Goal: Transaction & Acquisition: Book appointment/travel/reservation

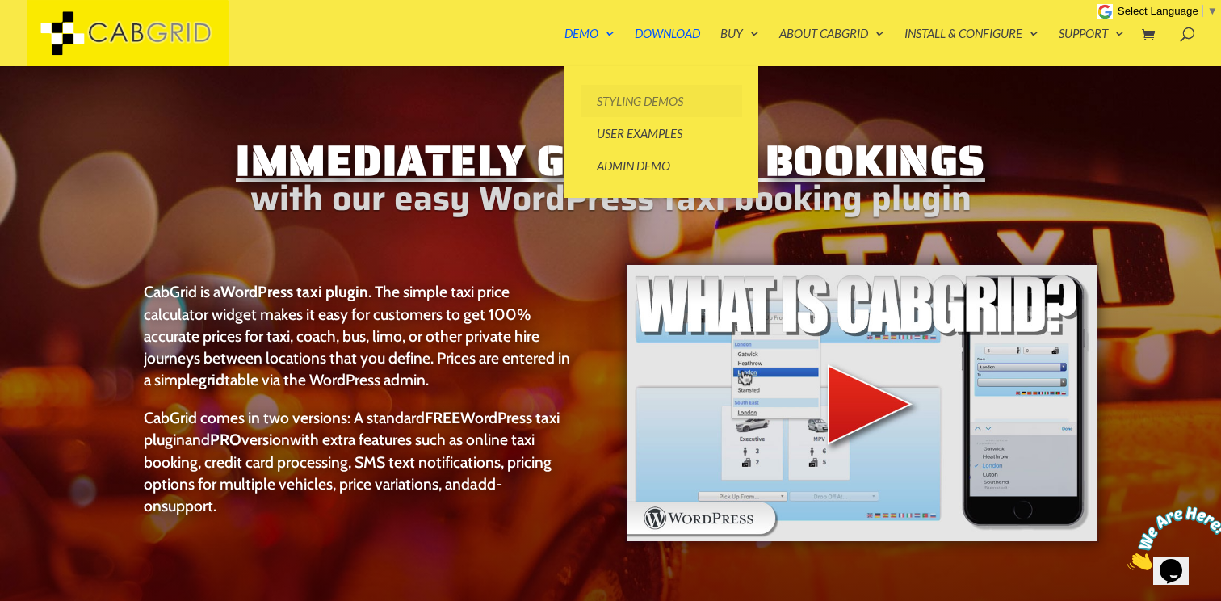
click at [632, 94] on link "Styling Demos" at bounding box center [661, 101] width 161 height 32
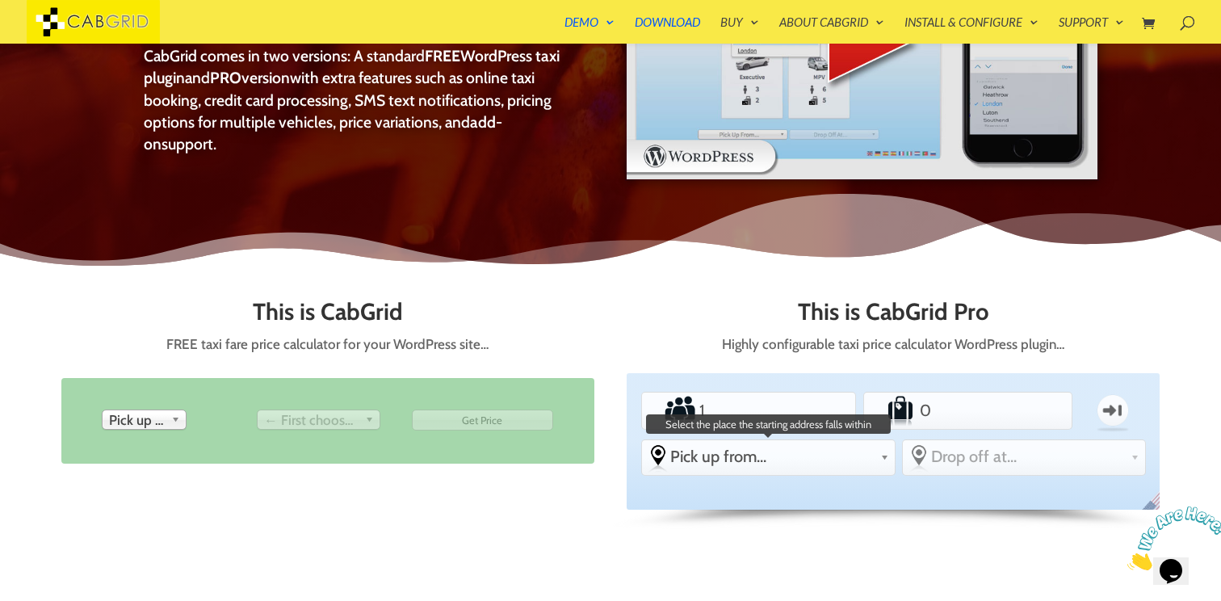
scroll to position [533, 0]
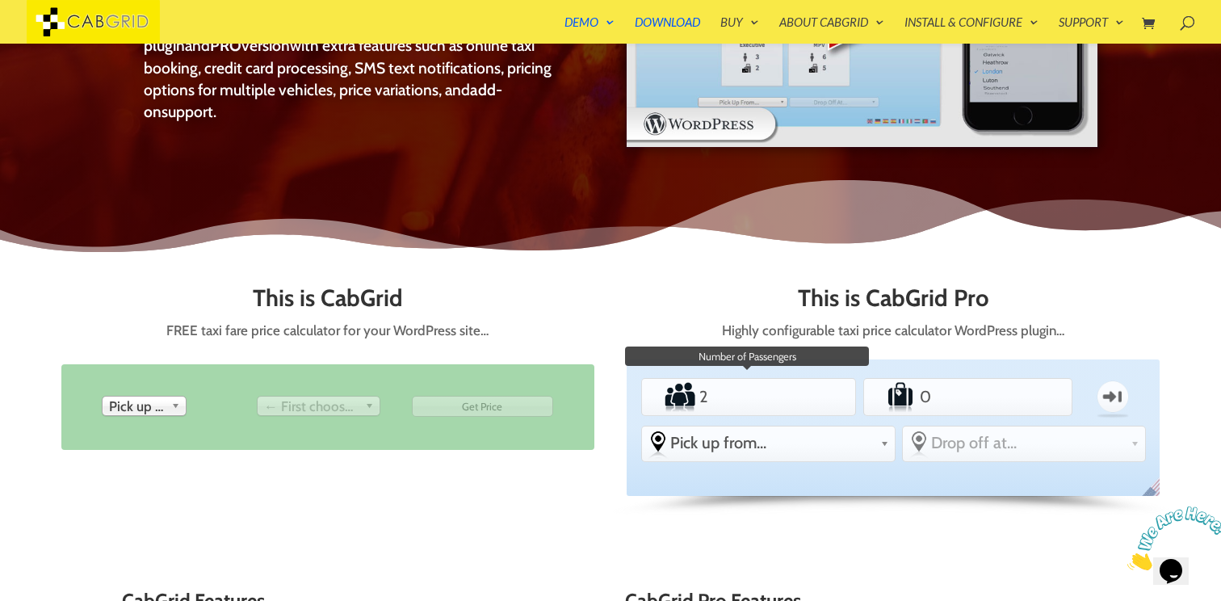
type input "2"
click at [789, 395] on input "2" at bounding box center [748, 396] width 105 height 32
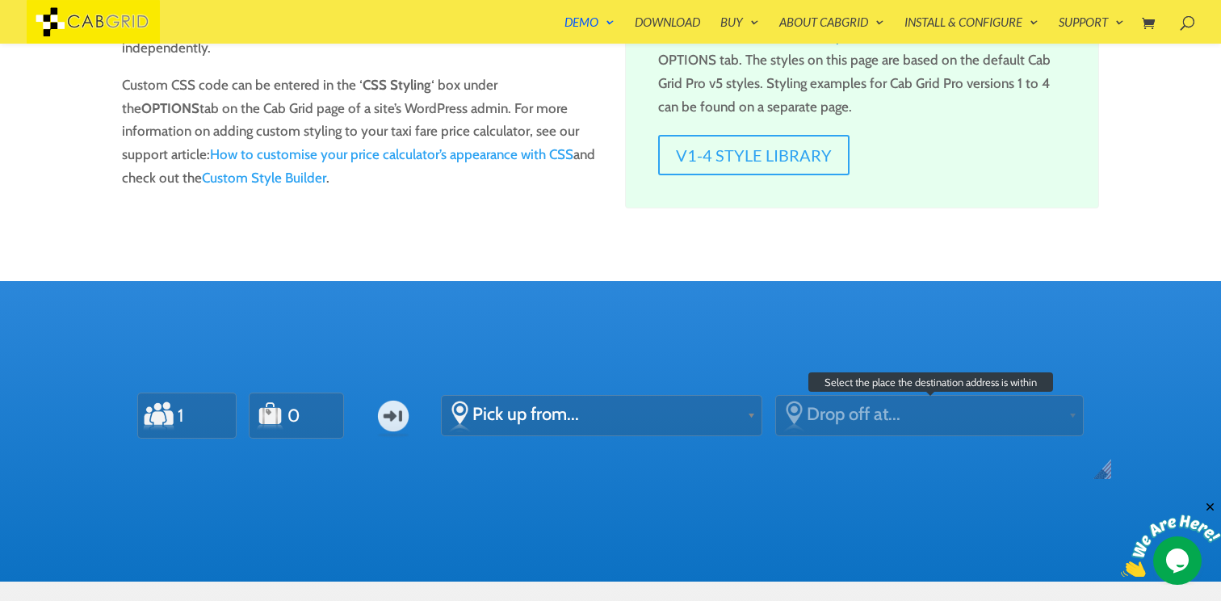
scroll to position [306, 0]
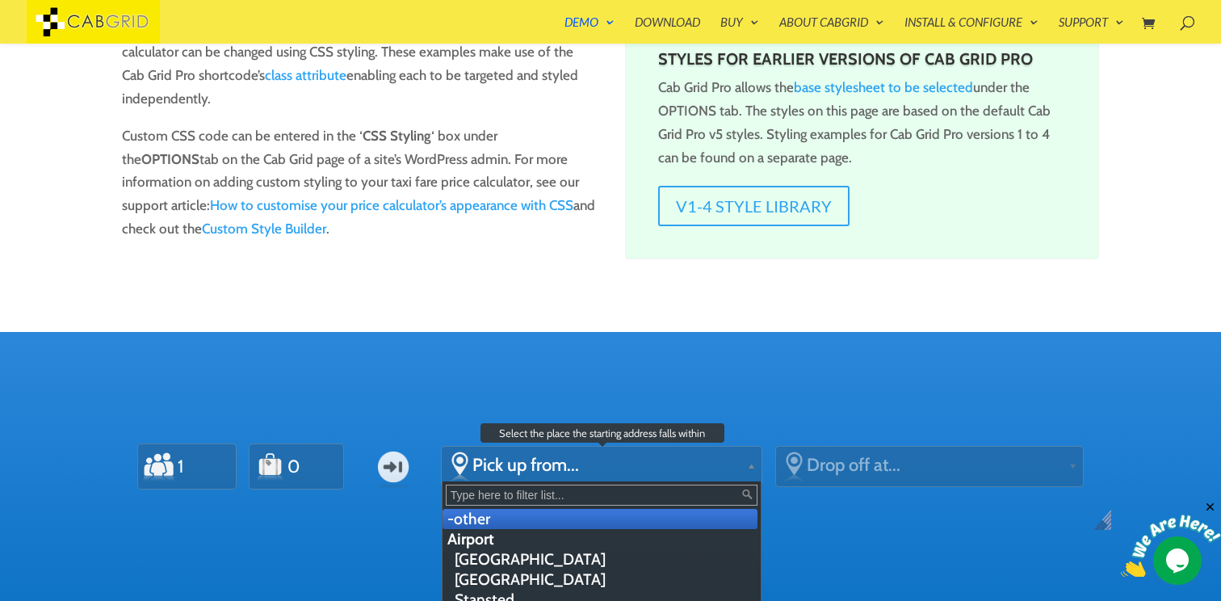
click at [636, 454] on span "Pick up from..." at bounding box center [606, 465] width 268 height 22
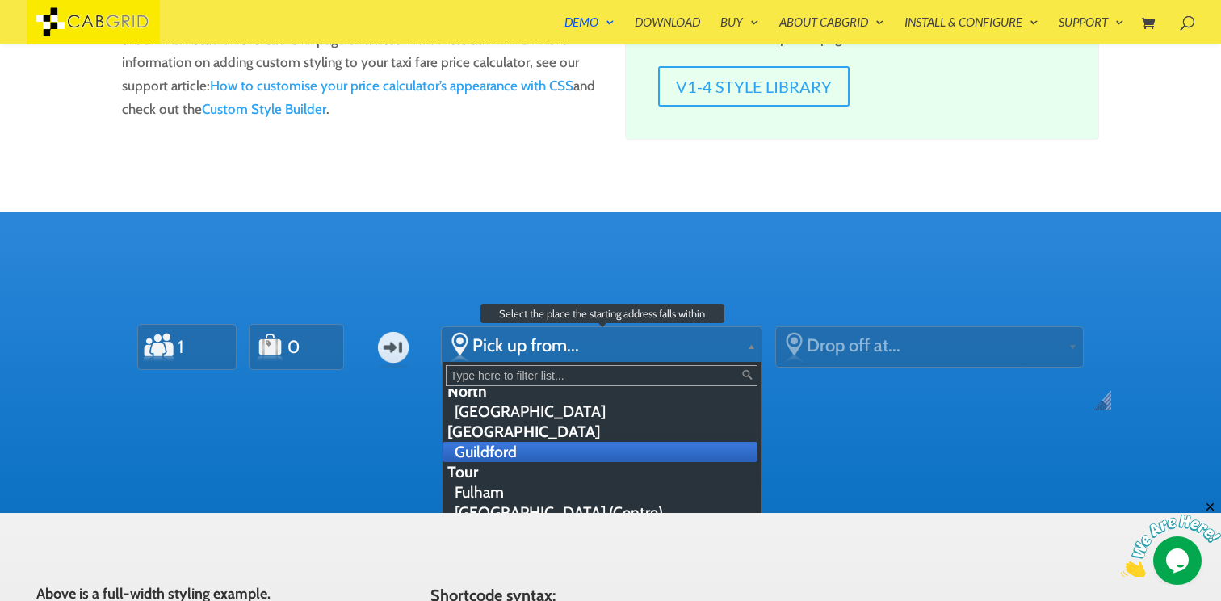
scroll to position [0, 0]
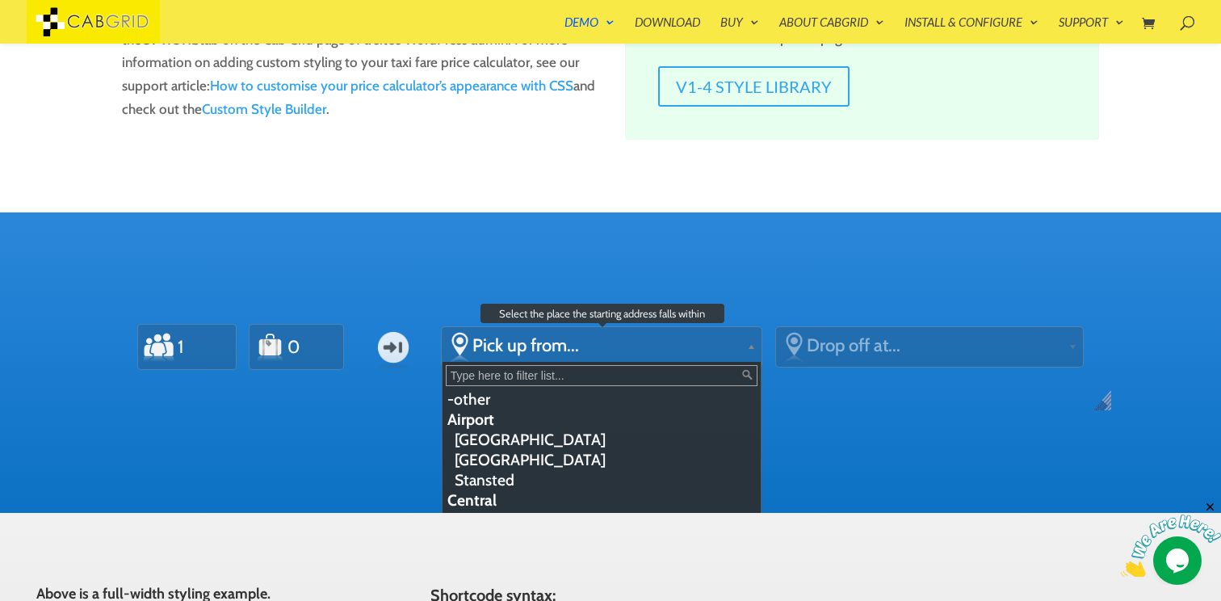
click at [543, 426] on li "Airport" at bounding box center [599, 419] width 315 height 20
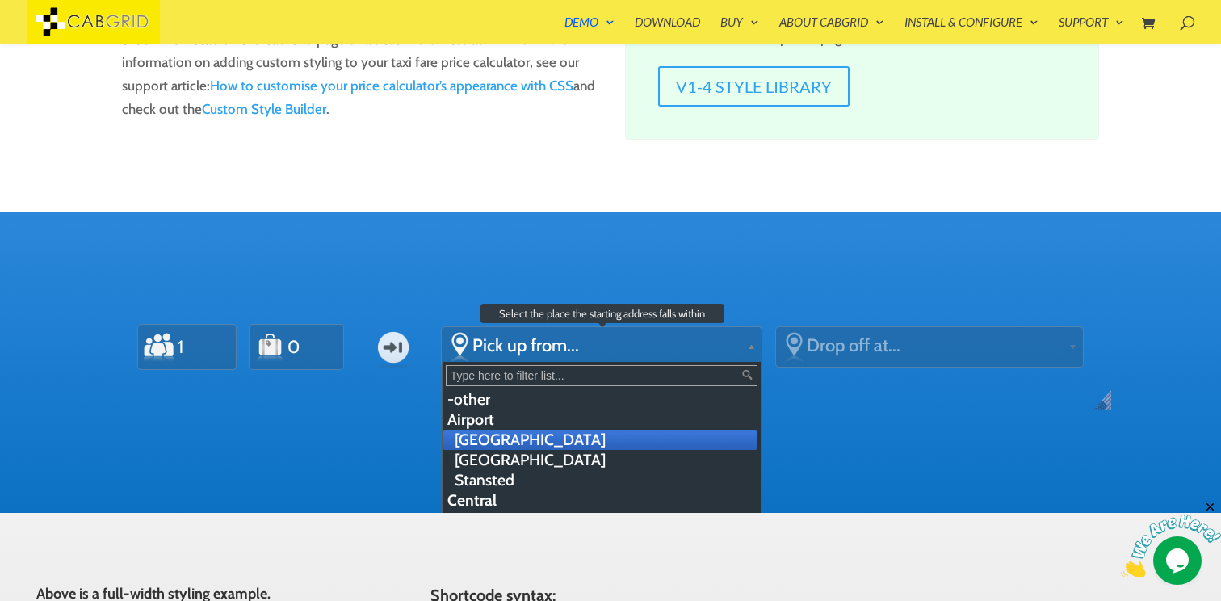
click at [543, 443] on li "[GEOGRAPHIC_DATA]" at bounding box center [599, 440] width 315 height 20
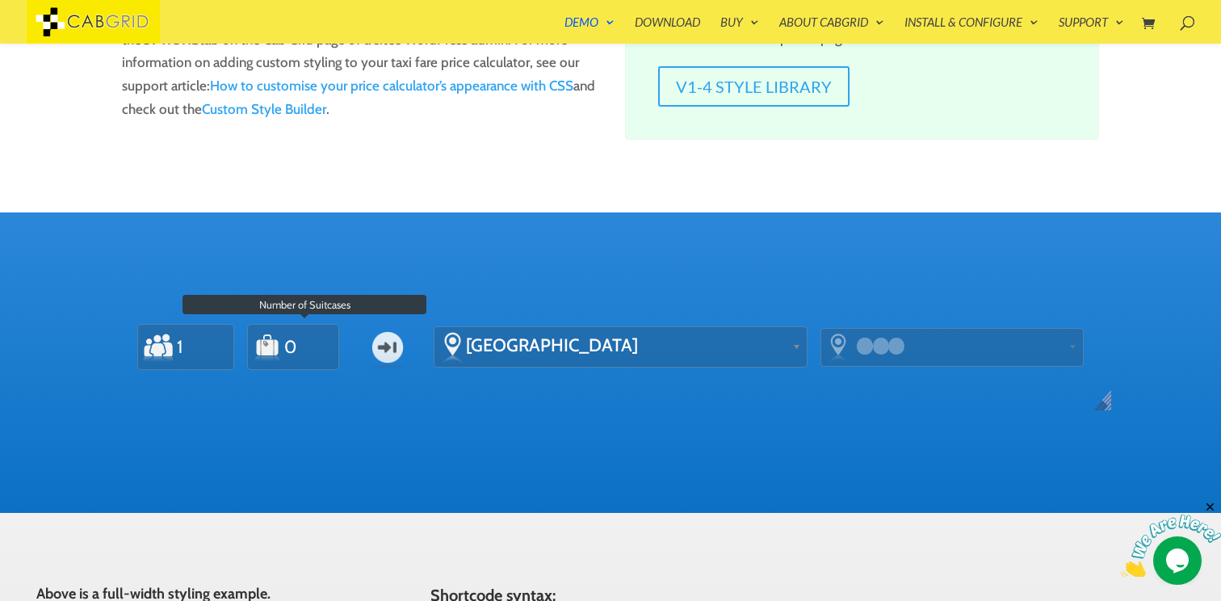
click at [288, 360] on input "0" at bounding box center [302, 347] width 39 height 36
click at [317, 344] on input "1" at bounding box center [299, 347] width 39 height 36
click at [317, 344] on input "2" at bounding box center [299, 347] width 39 height 36
click at [317, 344] on input "3" at bounding box center [299, 347] width 39 height 36
click at [317, 344] on input "4" at bounding box center [299, 347] width 39 height 36
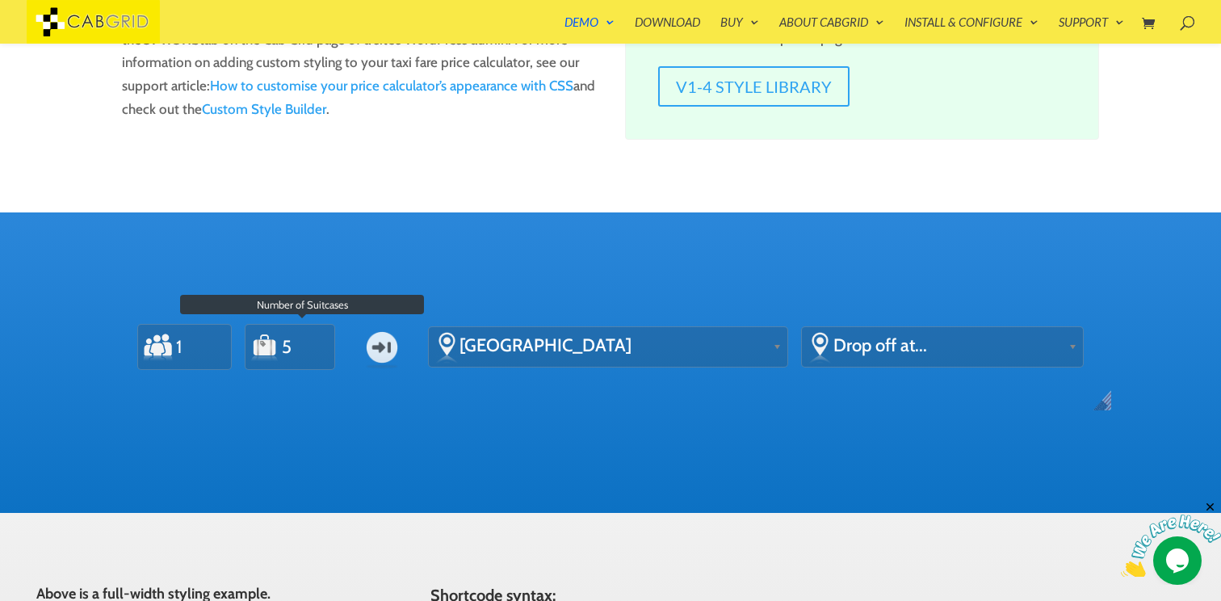
type input "5"
click at [317, 344] on input "5" at bounding box center [299, 347] width 39 height 36
click at [193, 357] on input "1" at bounding box center [193, 347] width 39 height 36
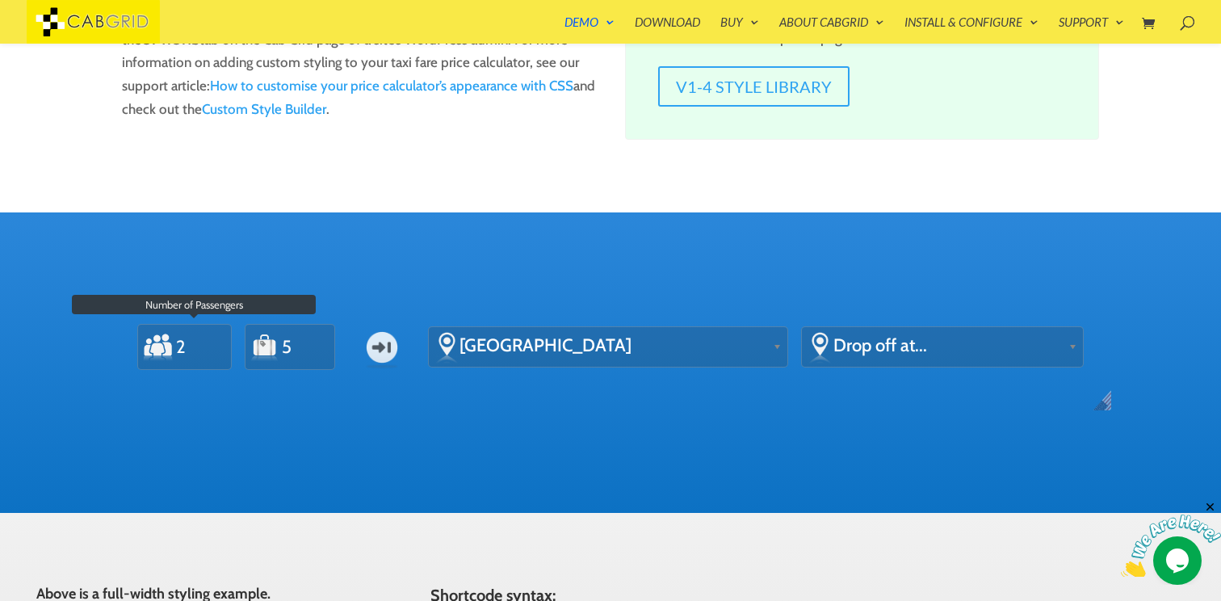
click at [206, 338] on input "2" at bounding box center [193, 347] width 39 height 36
click at [206, 338] on input "3" at bounding box center [193, 347] width 39 height 36
click at [206, 338] on input "4" at bounding box center [193, 347] width 39 height 36
click at [206, 338] on input "5" at bounding box center [193, 347] width 39 height 36
type input "6"
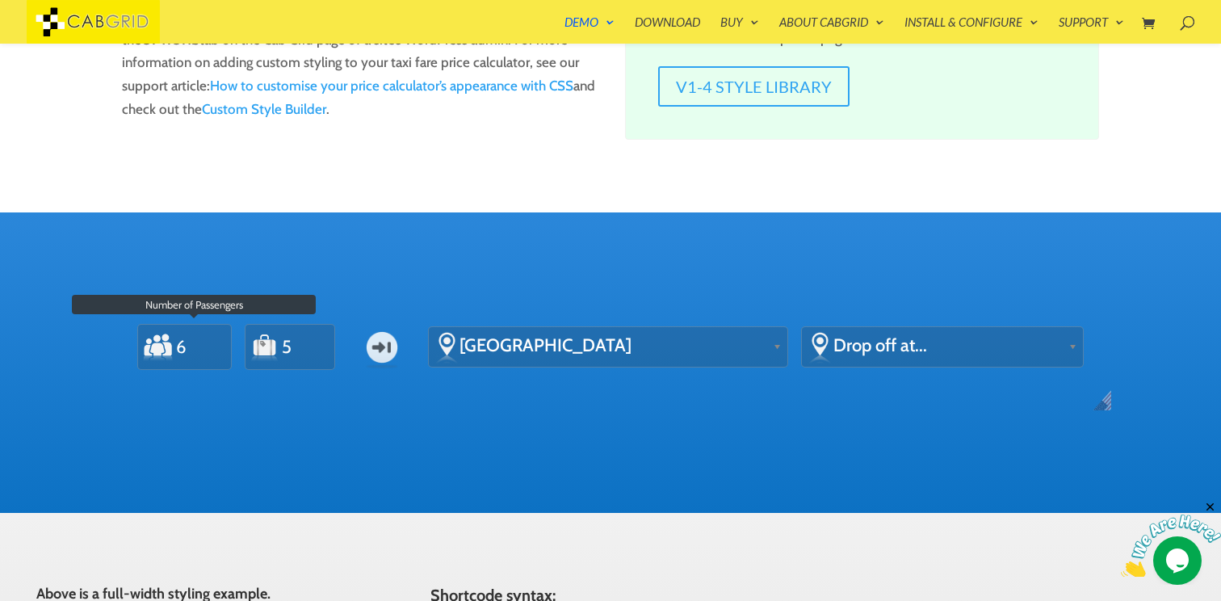
click at [206, 338] on input "6" at bounding box center [193, 347] width 39 height 36
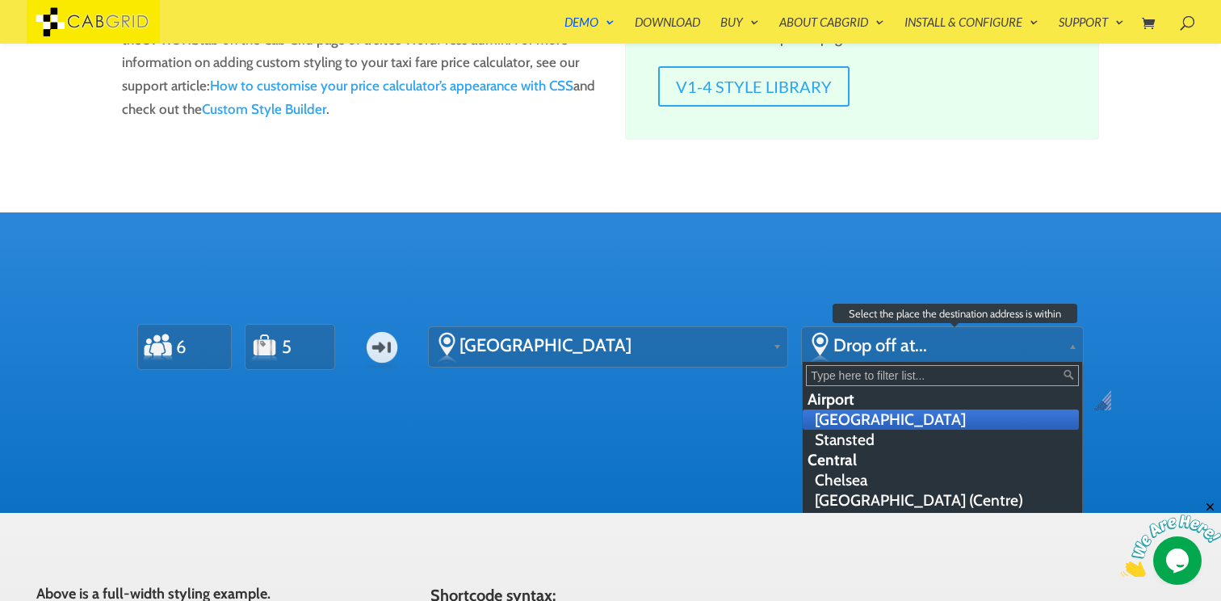
click at [918, 352] on span "Drop off at..." at bounding box center [947, 345] width 228 height 22
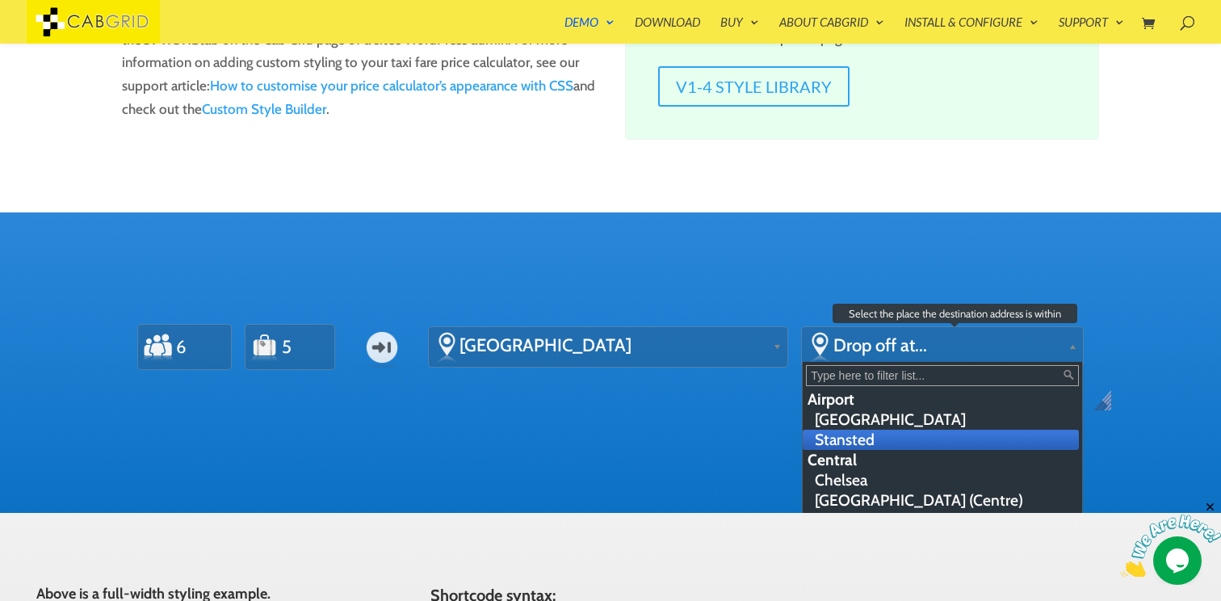
click at [876, 442] on li "Stansted" at bounding box center [941, 440] width 276 height 20
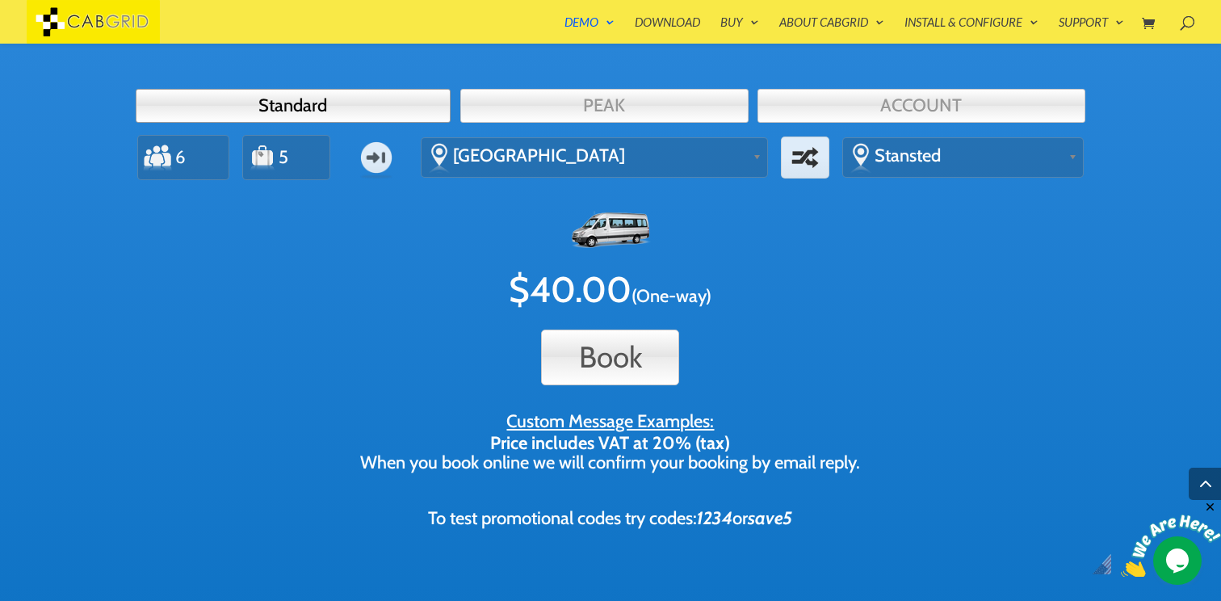
scroll to position [660, 0]
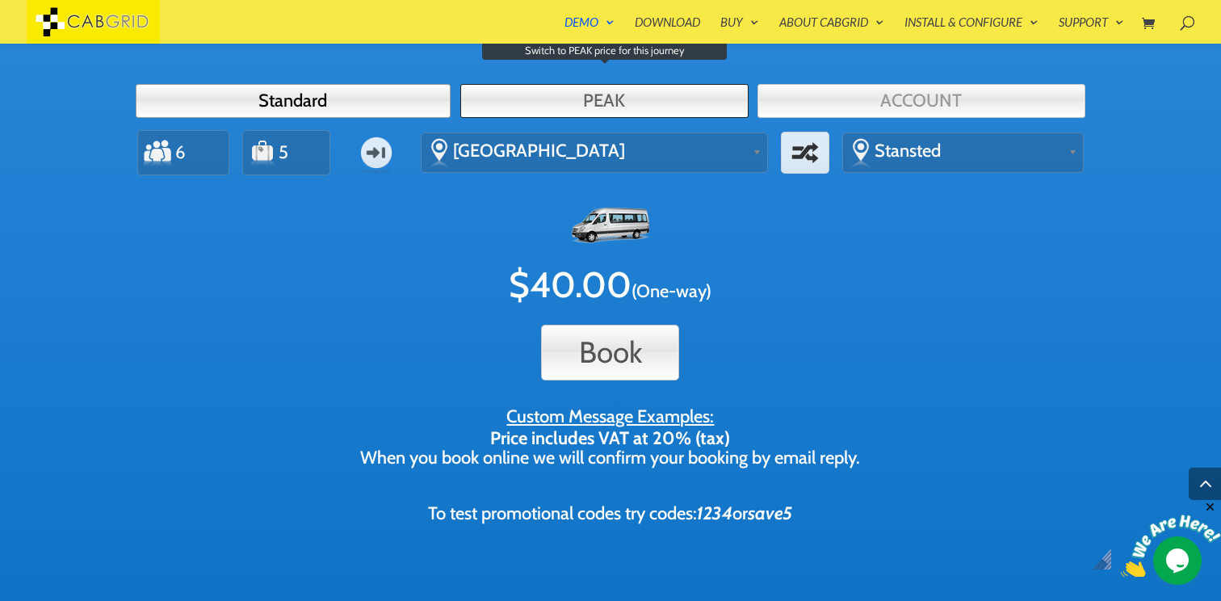
click at [592, 96] on link "PEAK" at bounding box center [604, 101] width 288 height 34
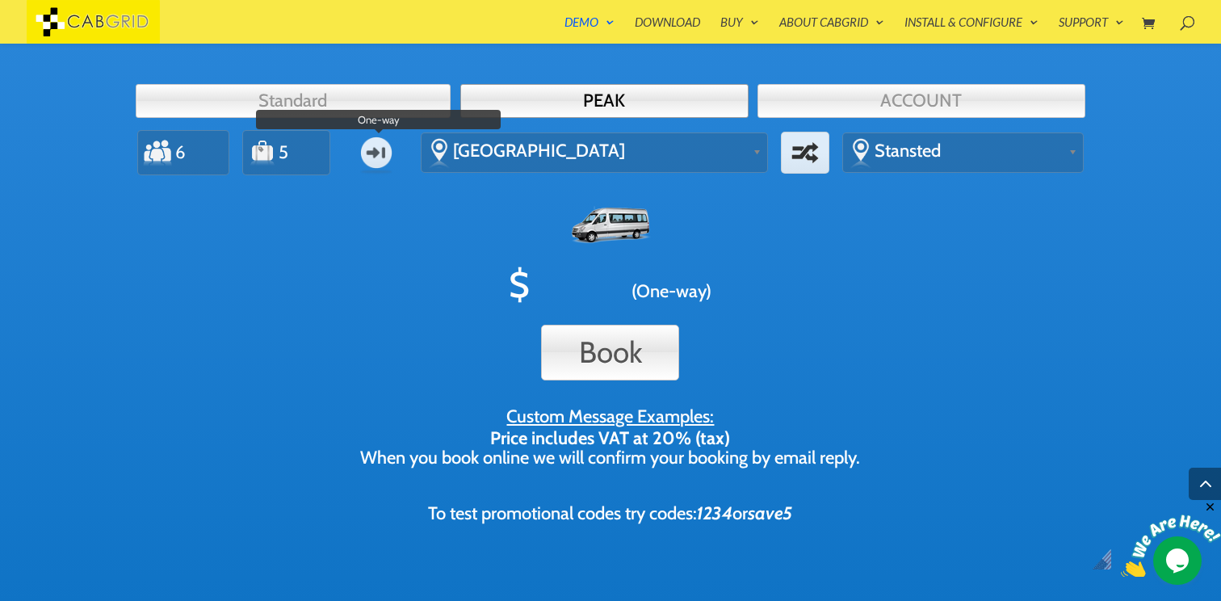
click at [375, 131] on label "One-way" at bounding box center [376, 152] width 57 height 47
click at [0, 0] on input "One-way" at bounding box center [0, 0] width 0 height 0
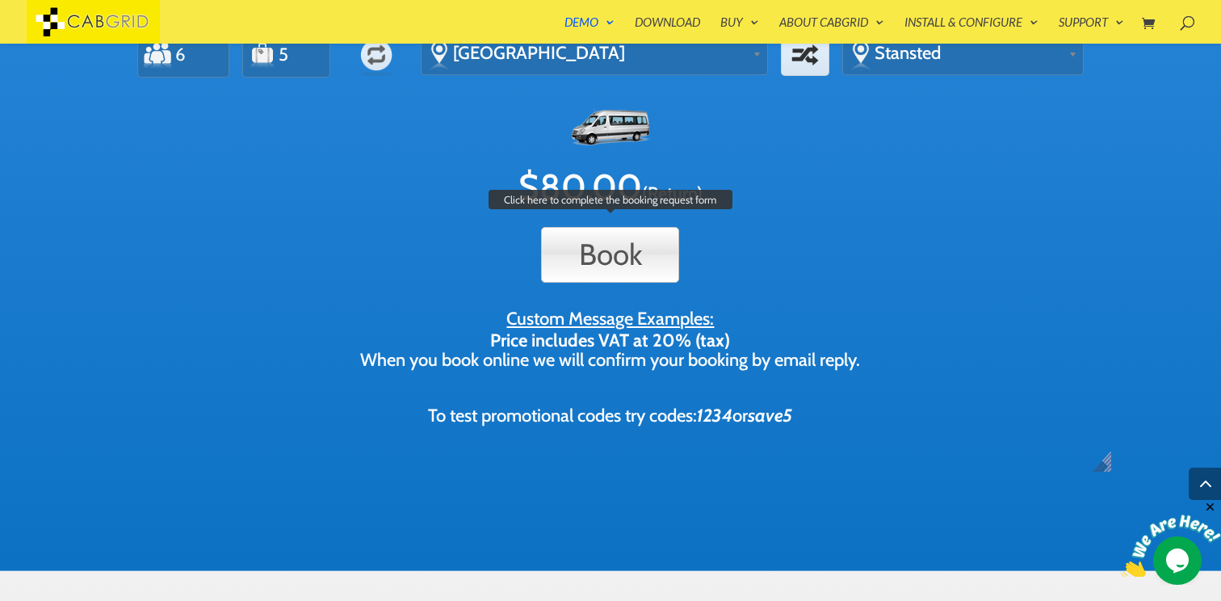
click at [631, 244] on button "Book" at bounding box center [610, 255] width 138 height 56
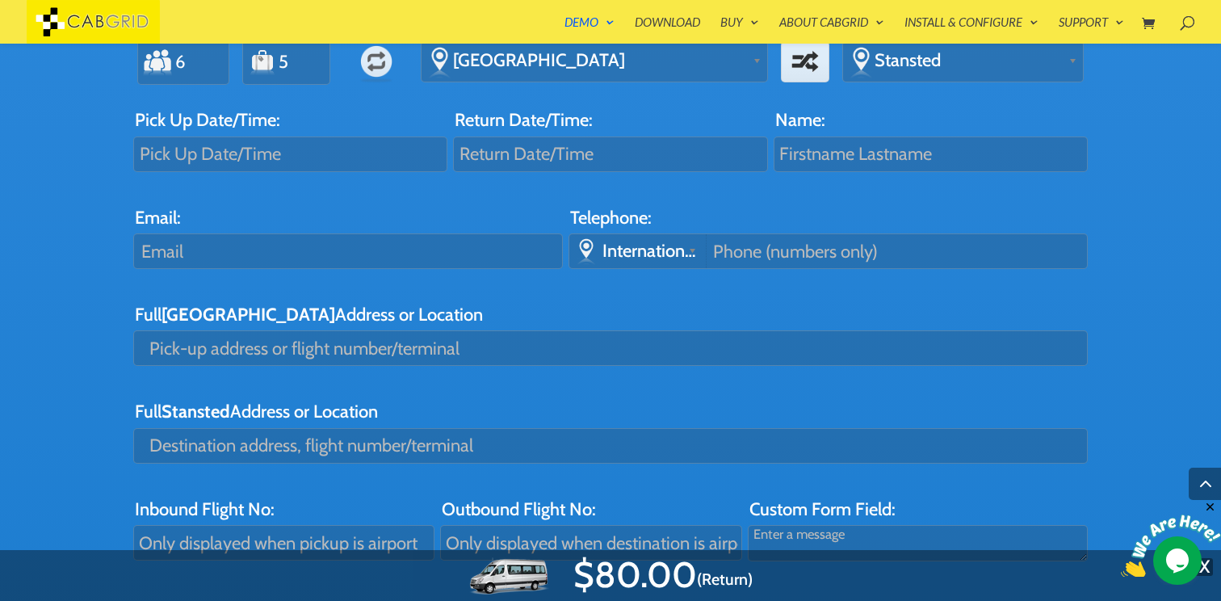
scroll to position [698, 0]
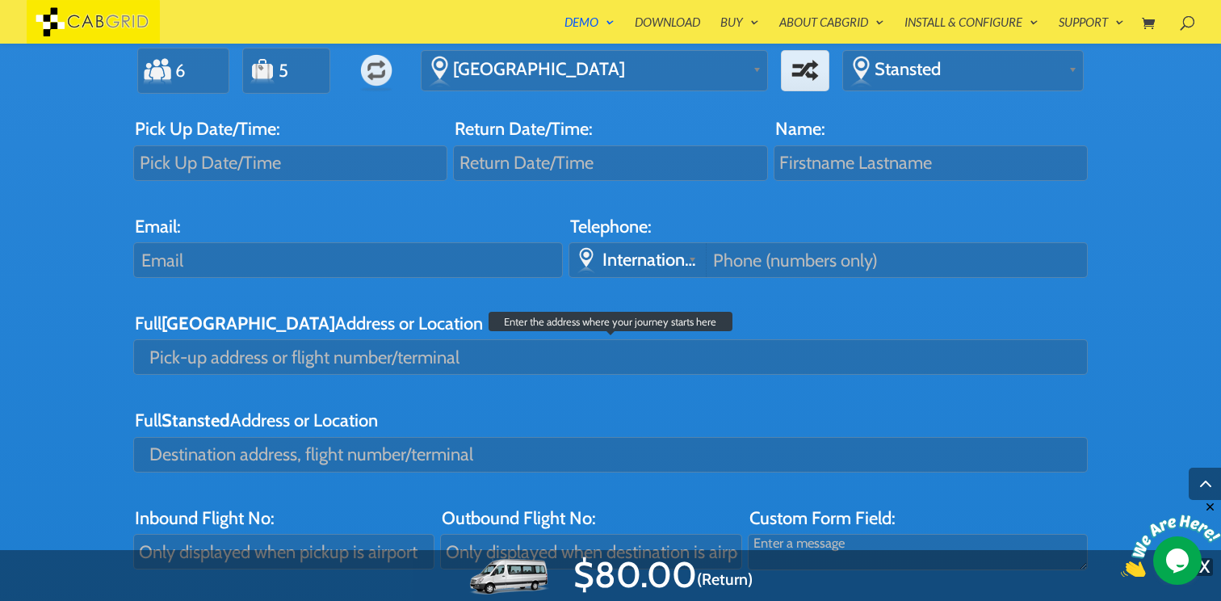
click at [417, 358] on input "Full Gatwick Airport Address or Location" at bounding box center [610, 357] width 954 height 36
type input "w"
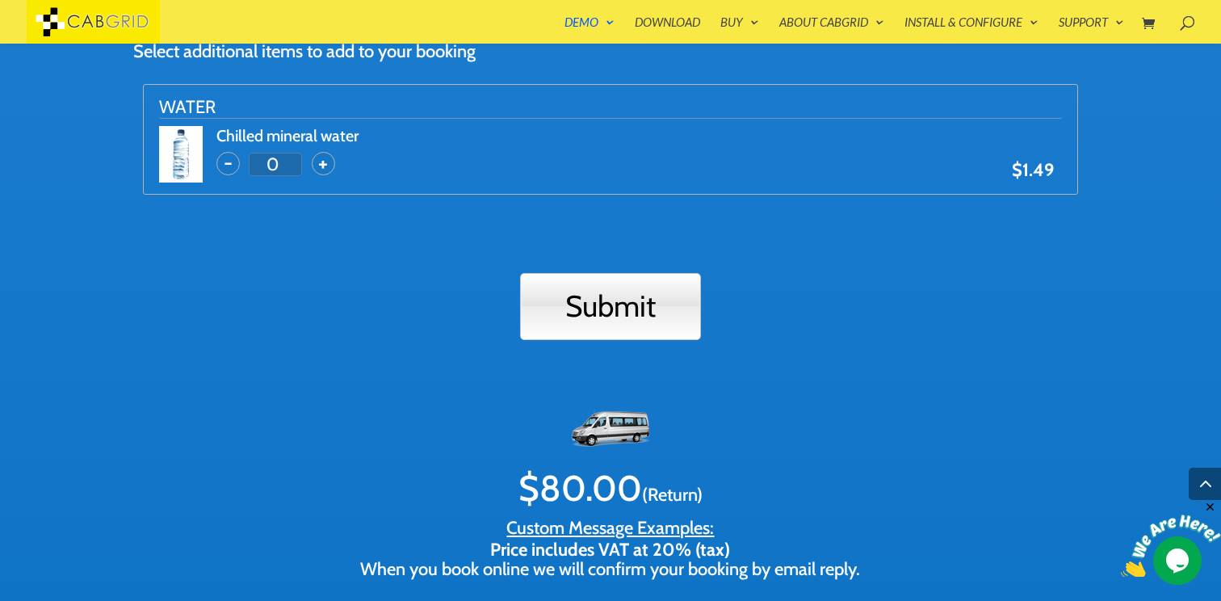
scroll to position [1440, 0]
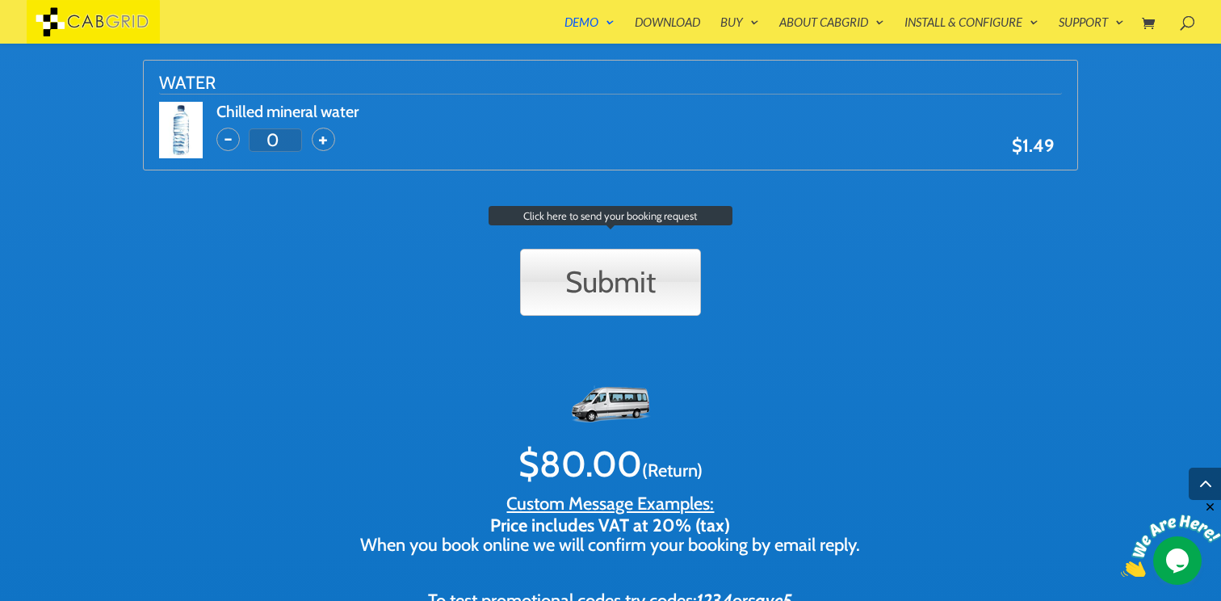
click at [587, 285] on input "Submit" at bounding box center [610, 282] width 181 height 67
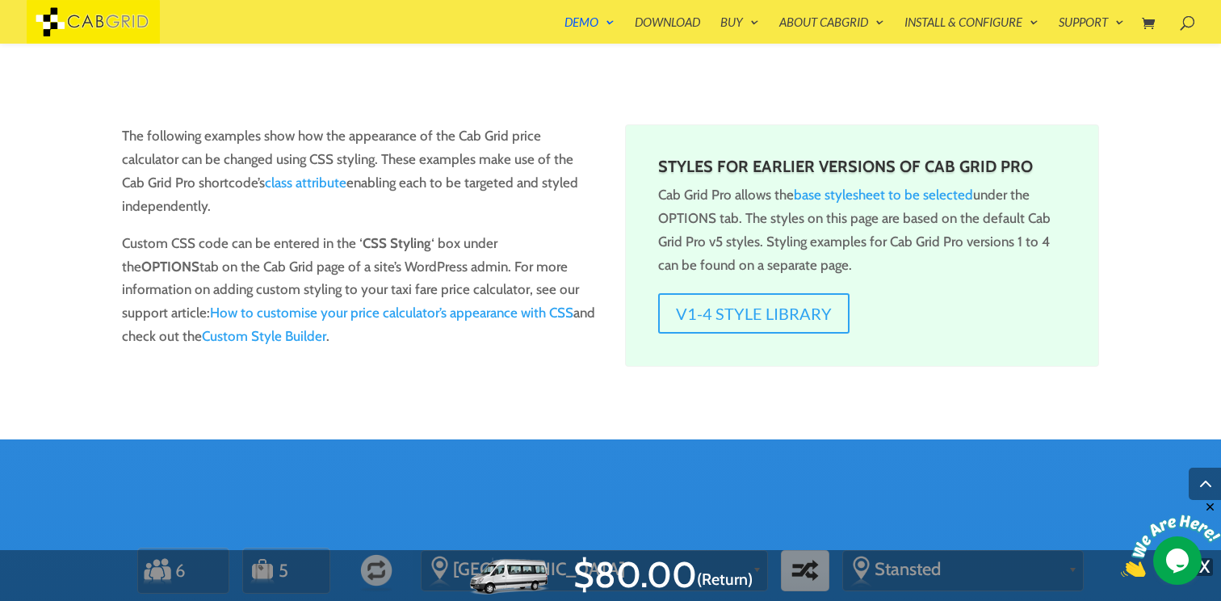
scroll to position [0, 0]
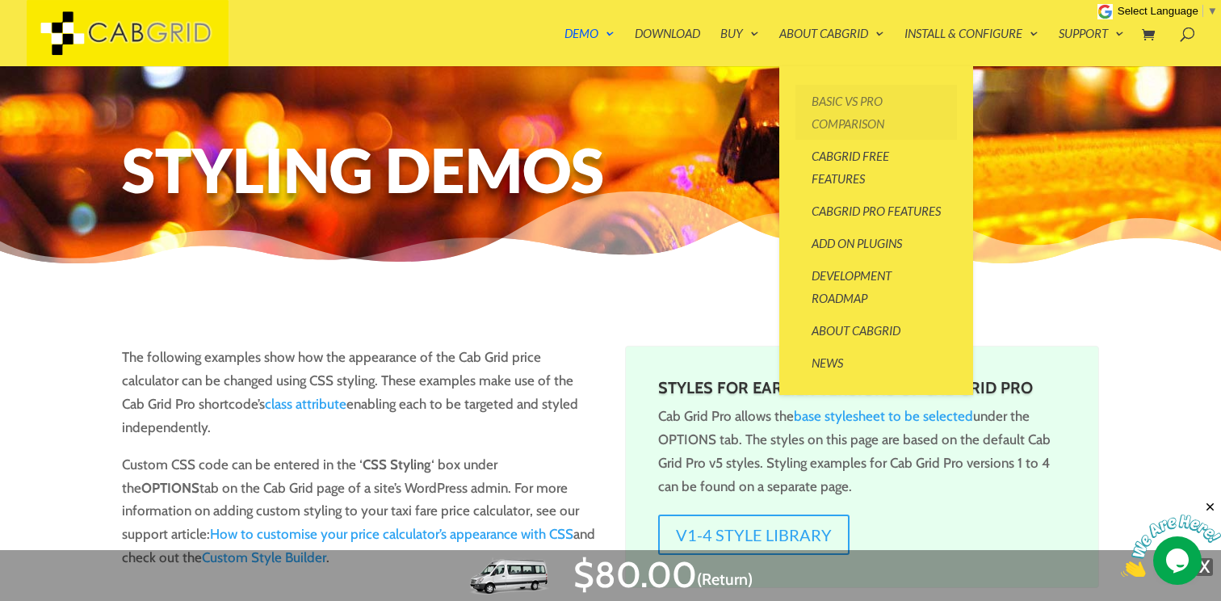
click at [853, 118] on link "Basic vs Pro Comparison" at bounding box center [875, 112] width 161 height 55
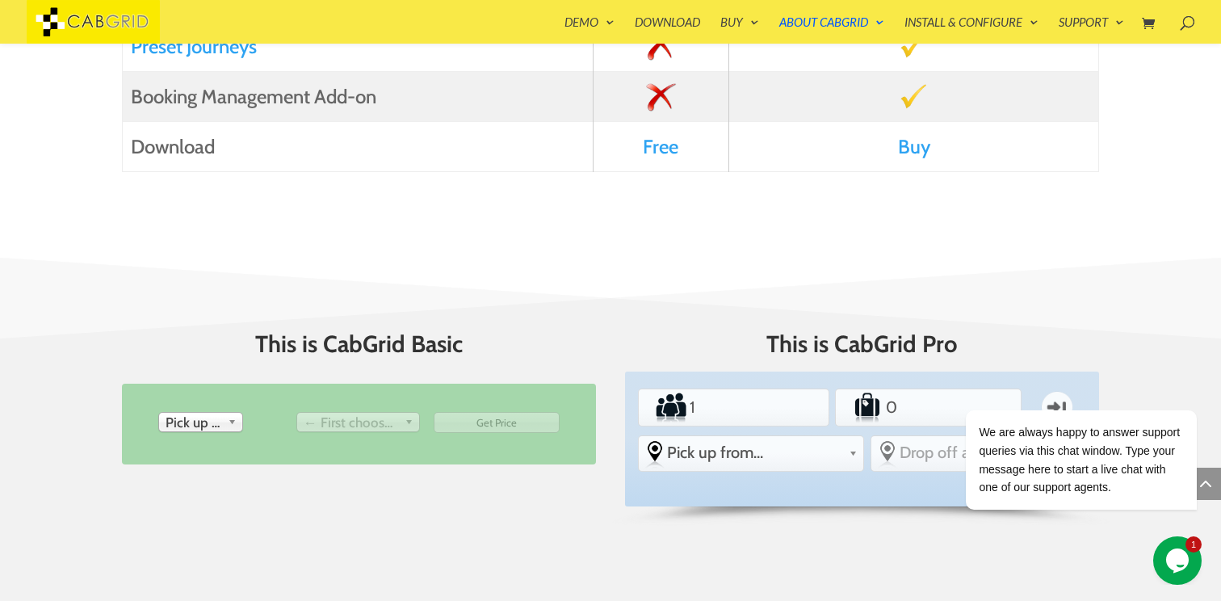
scroll to position [2011, 0]
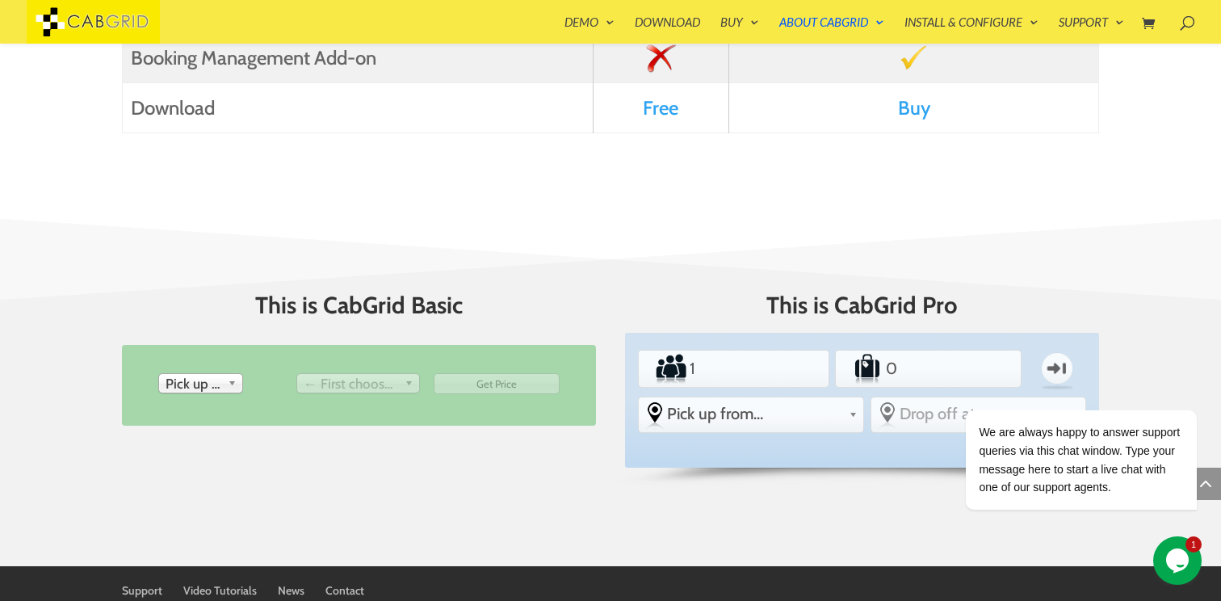
click at [914, 111] on link "Buy" at bounding box center [914, 107] width 32 height 23
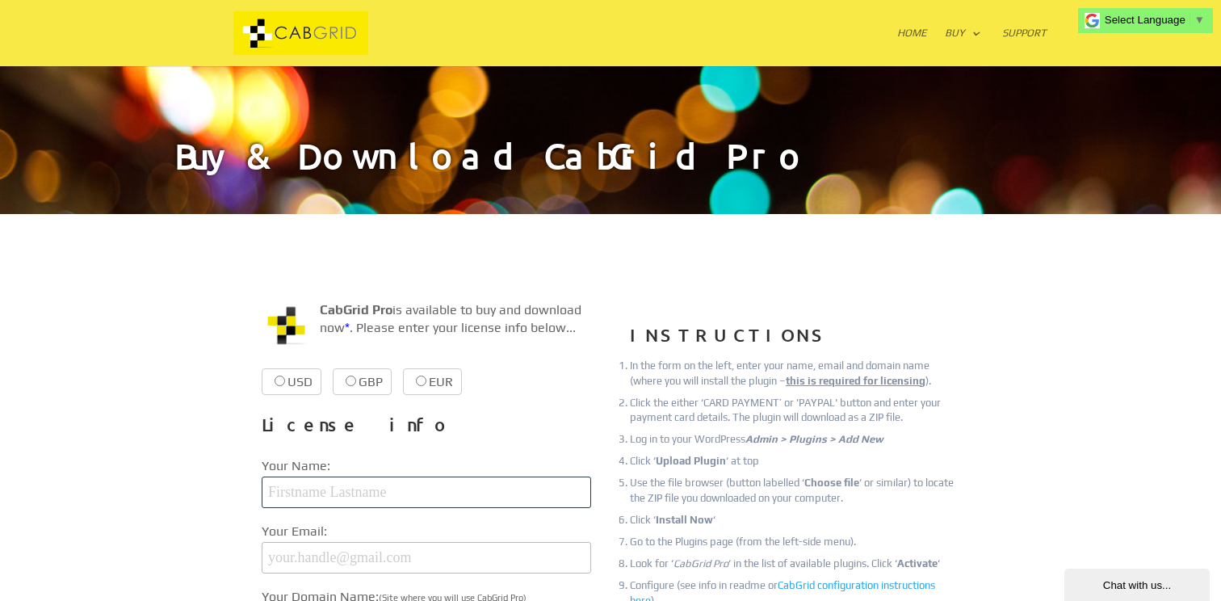
click at [374, 480] on input "text" at bounding box center [426, 491] width 329 height 31
click at [310, 449] on li "Your Name:" at bounding box center [426, 481] width 329 height 65
click at [351, 388] on label "GBP £37.99 £37.99" at bounding box center [362, 381] width 59 height 27
click at [351, 386] on input "GBP £37.99 £37.99" at bounding box center [351, 380] width 10 height 10
radio input "true"
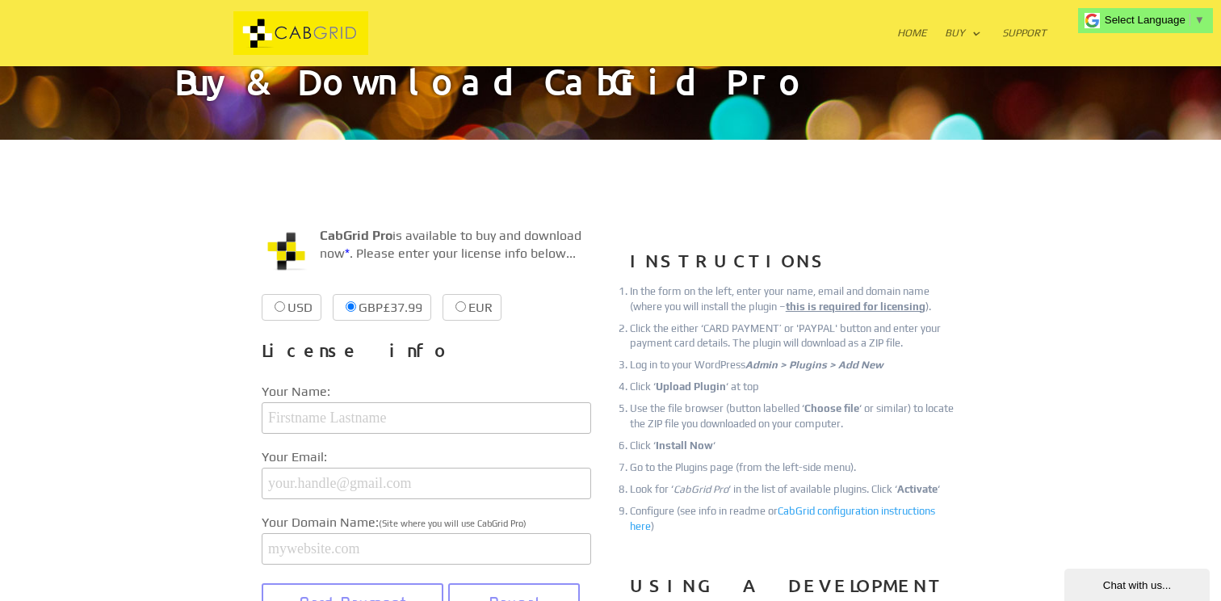
scroll to position [77, 0]
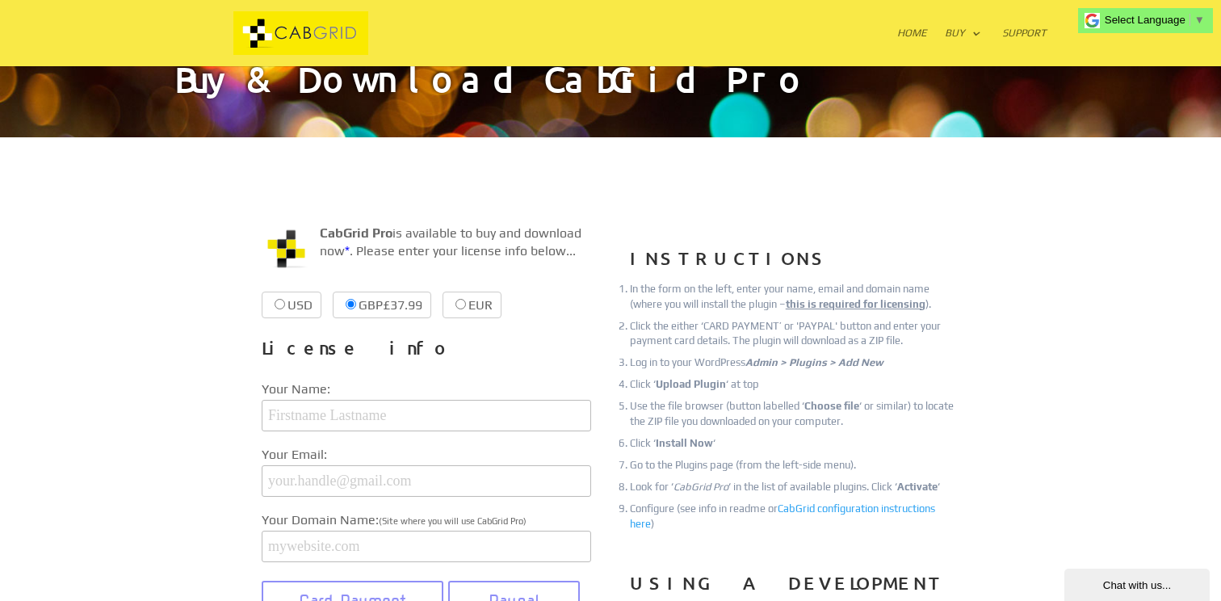
click at [309, 300] on label "USD $39.99 $39.99" at bounding box center [292, 304] width 60 height 27
click at [285, 300] on input "USD $39.99 $39.99" at bounding box center [280, 304] width 10 height 10
radio input "true"
click at [332, 304] on span "$39.99" at bounding box center [332, 304] width 40 height 15
click at [285, 304] on input "USD $39.99 $39.99" at bounding box center [280, 304] width 10 height 10
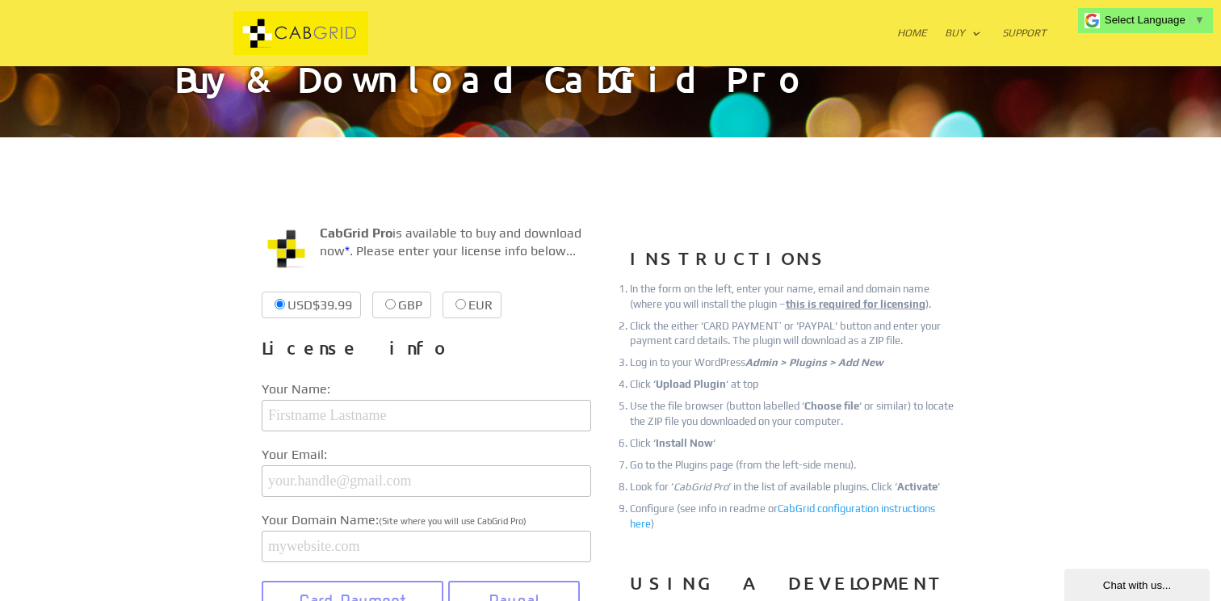
click at [376, 304] on label "GBP £37.99 £37.99" at bounding box center [401, 304] width 59 height 27
click at [385, 304] on input "GBP £37.99 £37.99" at bounding box center [390, 304] width 10 height 10
radio input "true"
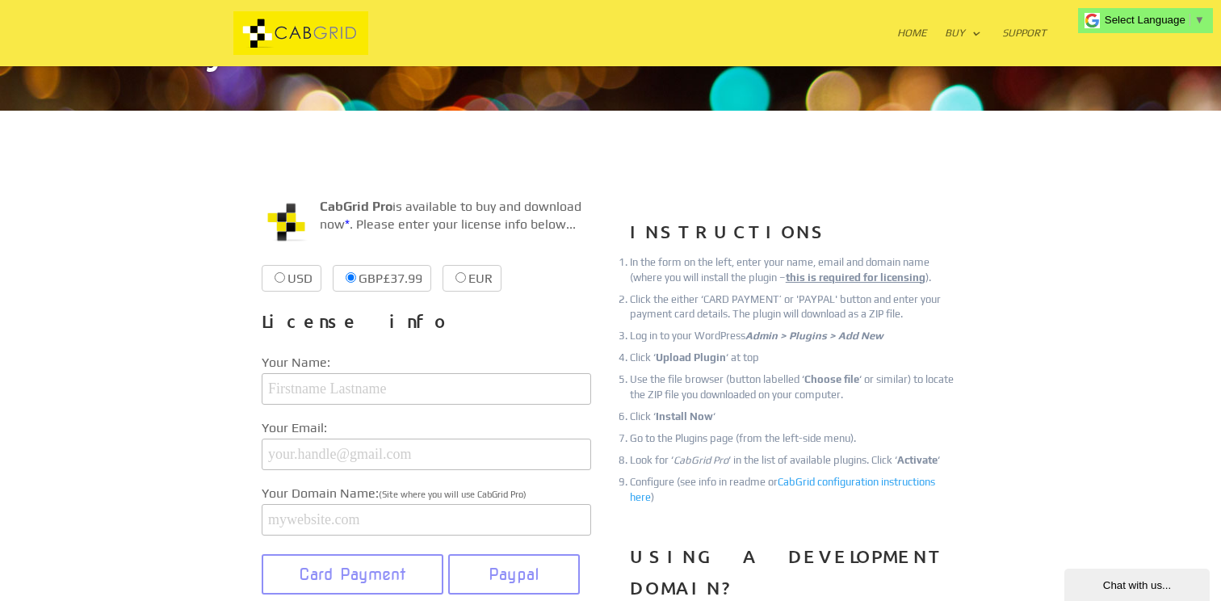
scroll to position [0, 0]
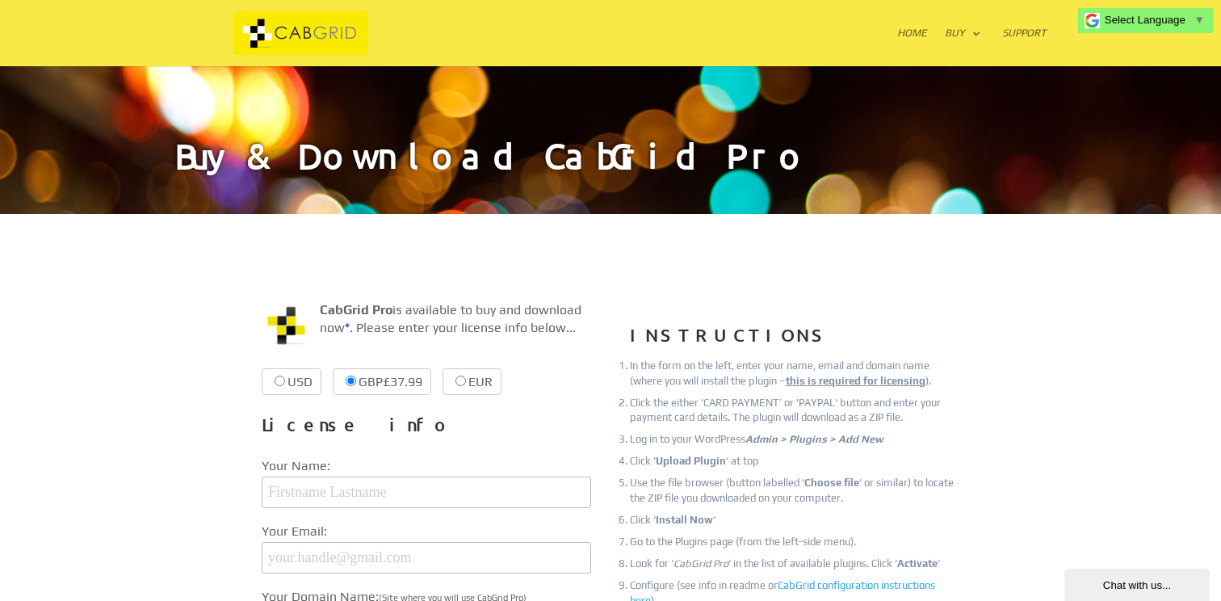
click at [271, 41] on img at bounding box center [301, 33] width 246 height 44
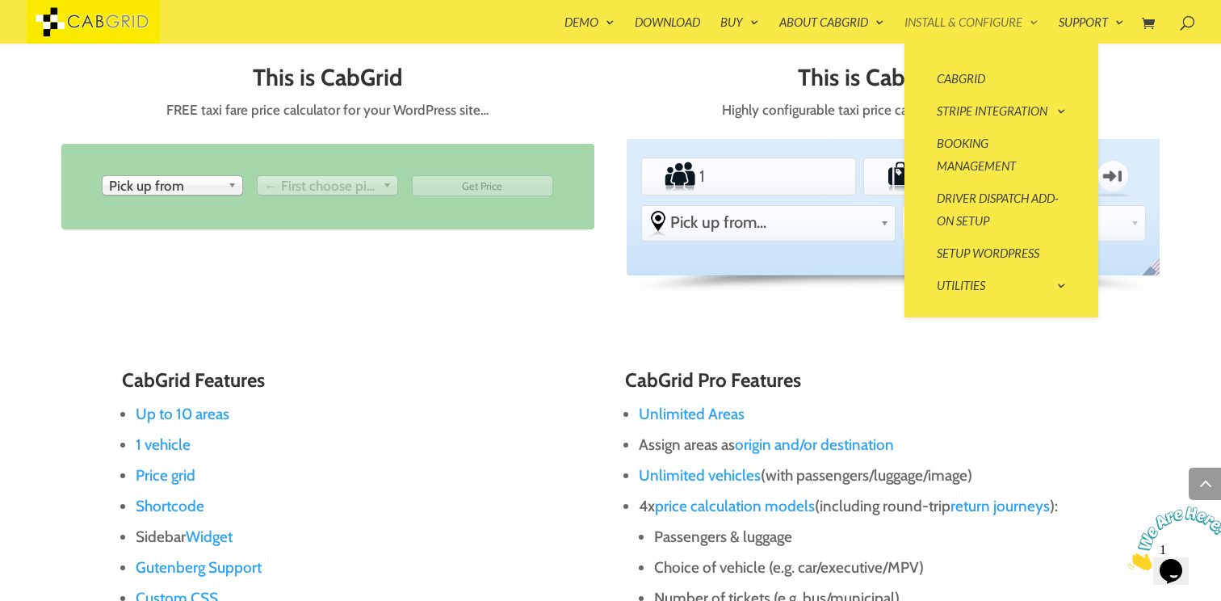
scroll to position [750, 0]
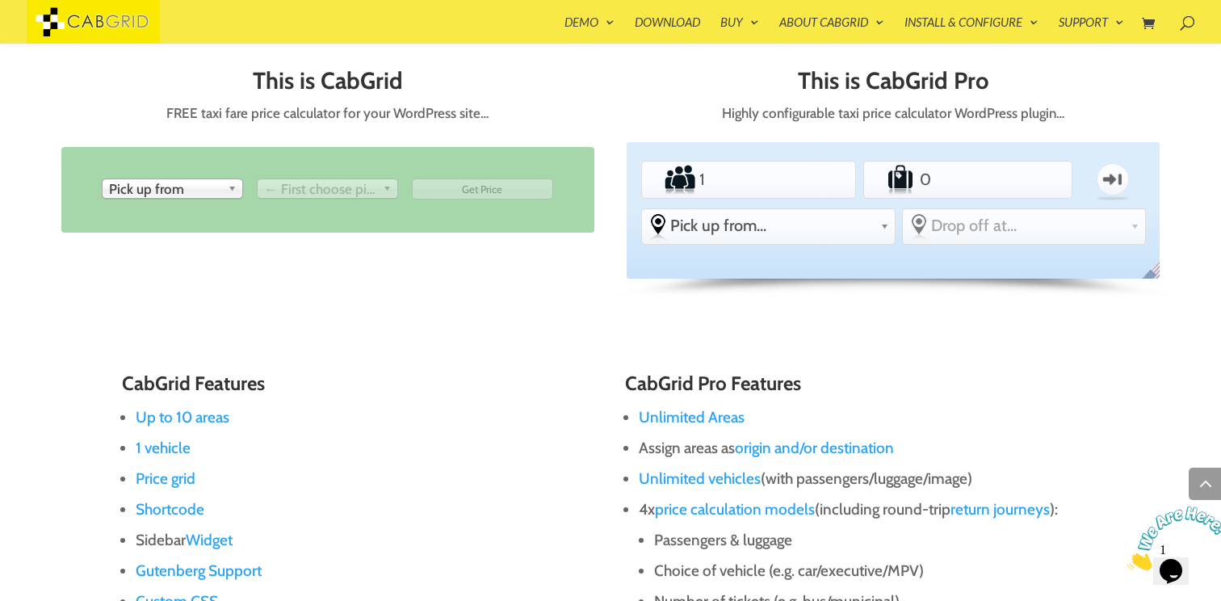
click at [204, 197] on div "Pick up from" at bounding box center [172, 188] width 141 height 20
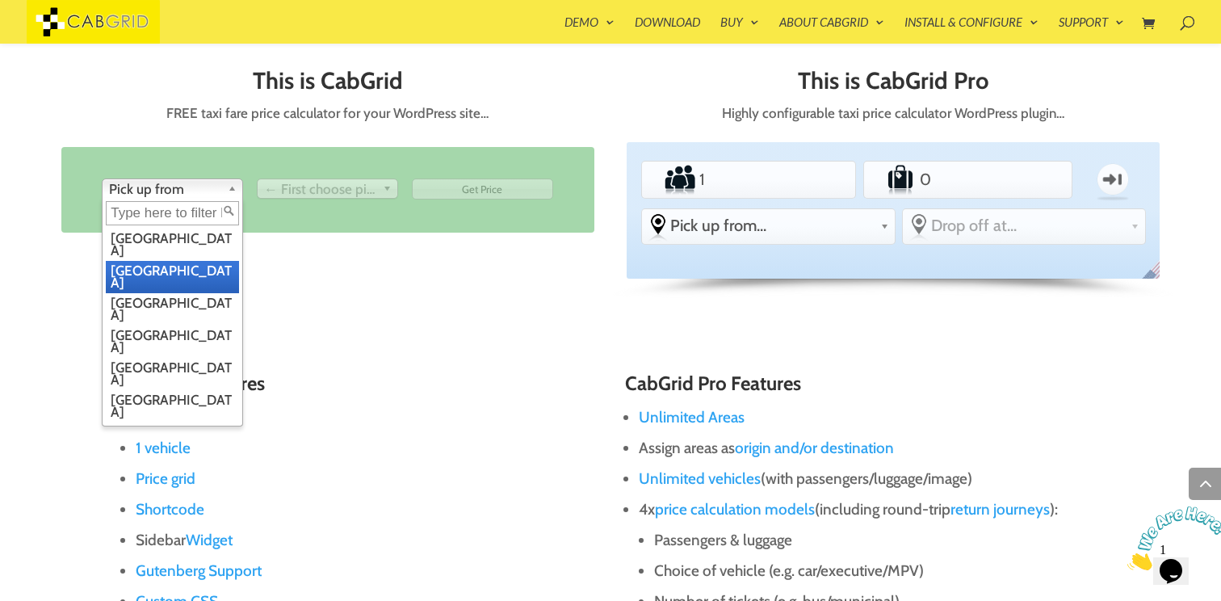
click at [200, 261] on li "[GEOGRAPHIC_DATA]" at bounding box center [172, 277] width 133 height 32
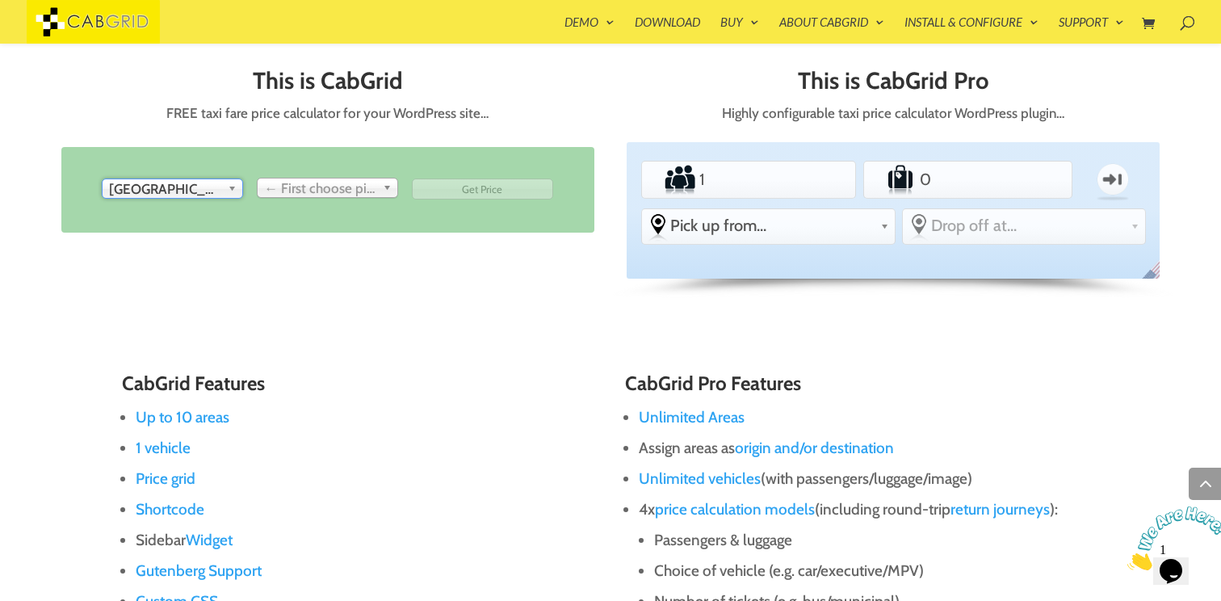
click at [306, 197] on span "← First choose pick up" at bounding box center [320, 188] width 112 height 19
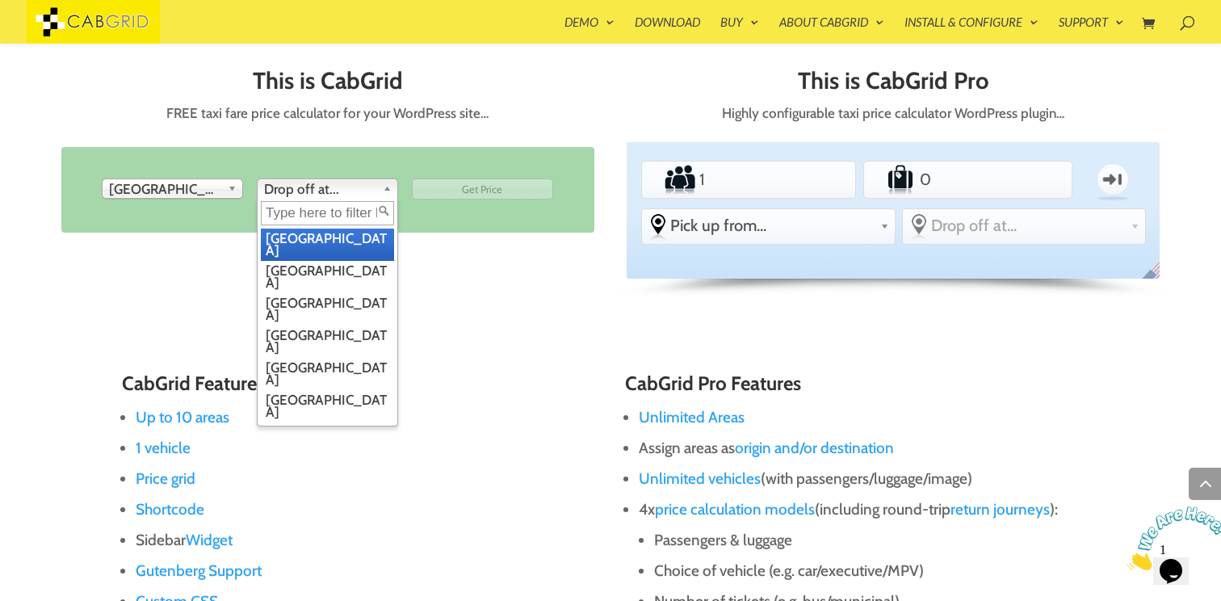
click at [329, 190] on span "Drop off at..." at bounding box center [320, 188] width 112 height 19
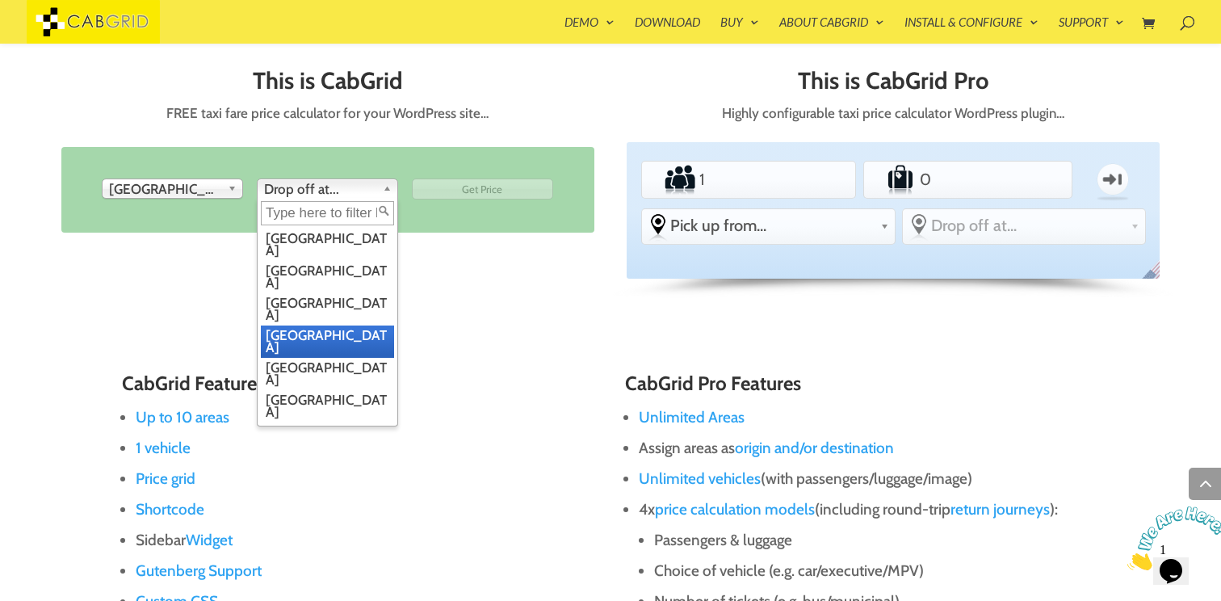
click at [321, 325] on li "[GEOGRAPHIC_DATA]" at bounding box center [327, 341] width 133 height 32
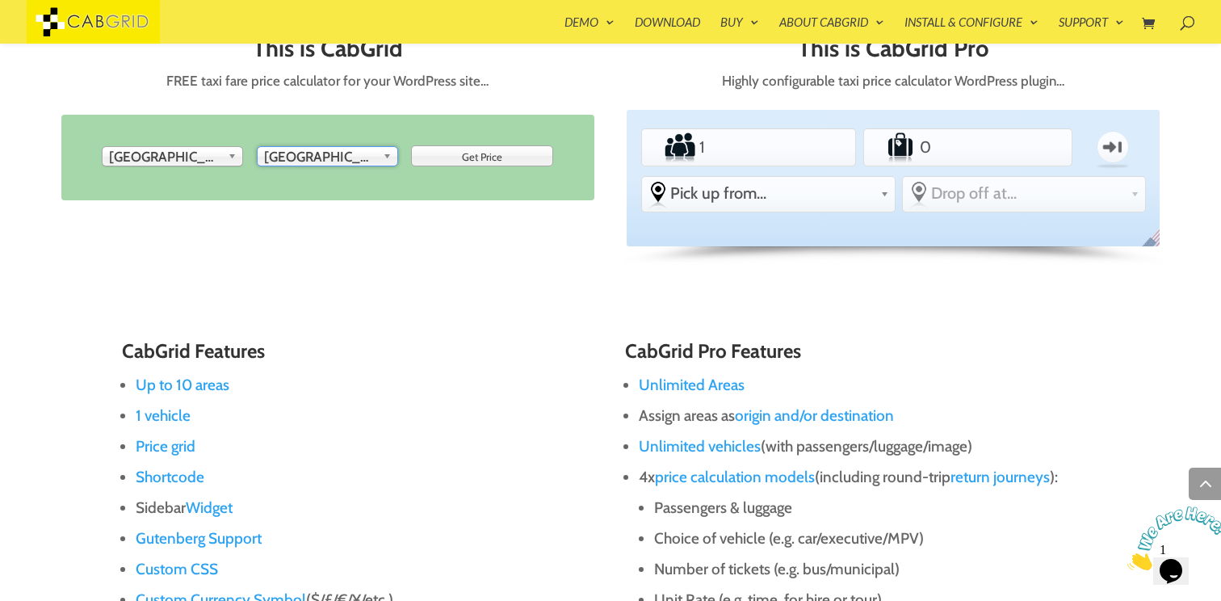
scroll to position [780, 0]
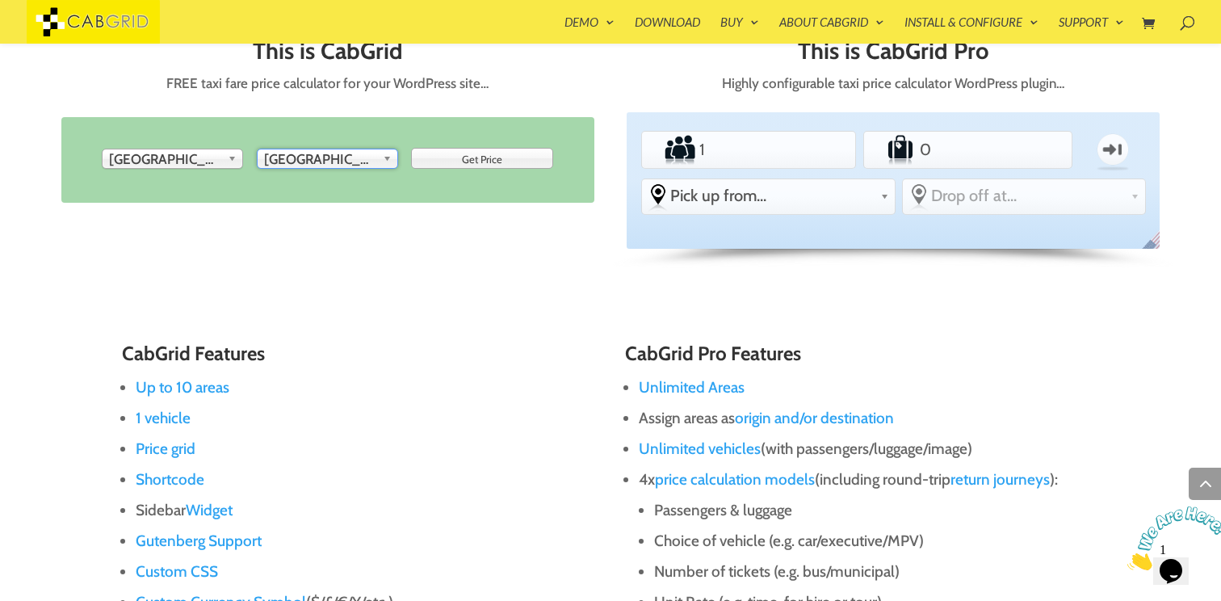
click at [777, 194] on span "Pick up from..." at bounding box center [771, 195] width 203 height 19
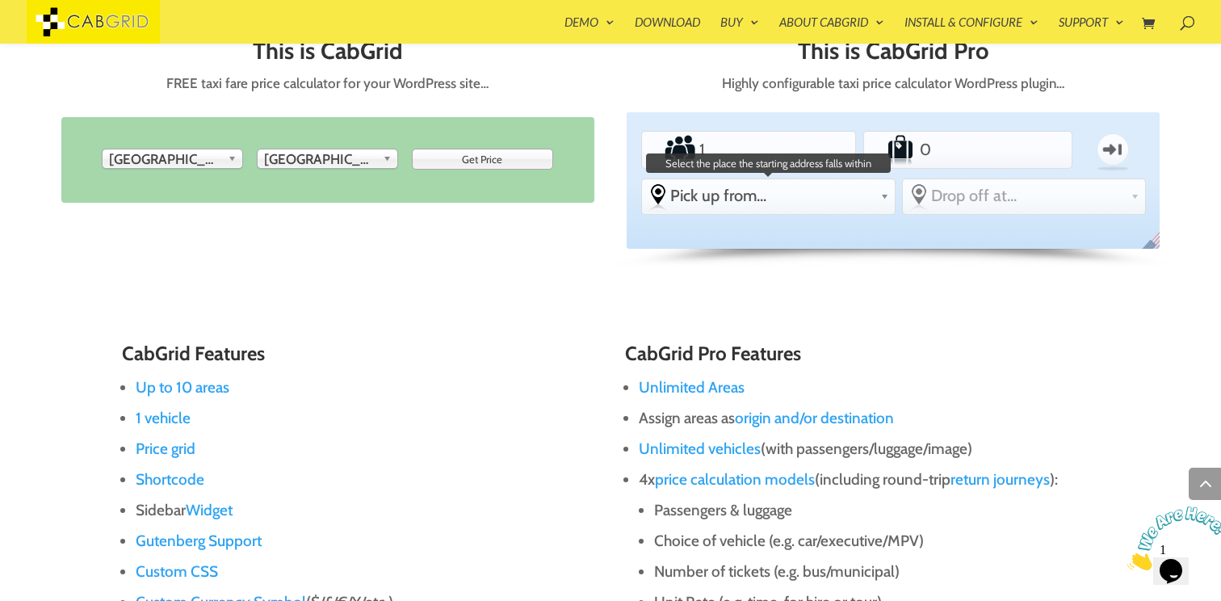
click at [803, 178] on li "From Pick up from... -other Gatwick Airport Heathrow Airport Stansted London (C…" at bounding box center [768, 196] width 254 height 36
click at [767, 157] on input "1" at bounding box center [748, 149] width 105 height 32
click at [795, 145] on input "2" at bounding box center [748, 149] width 105 height 32
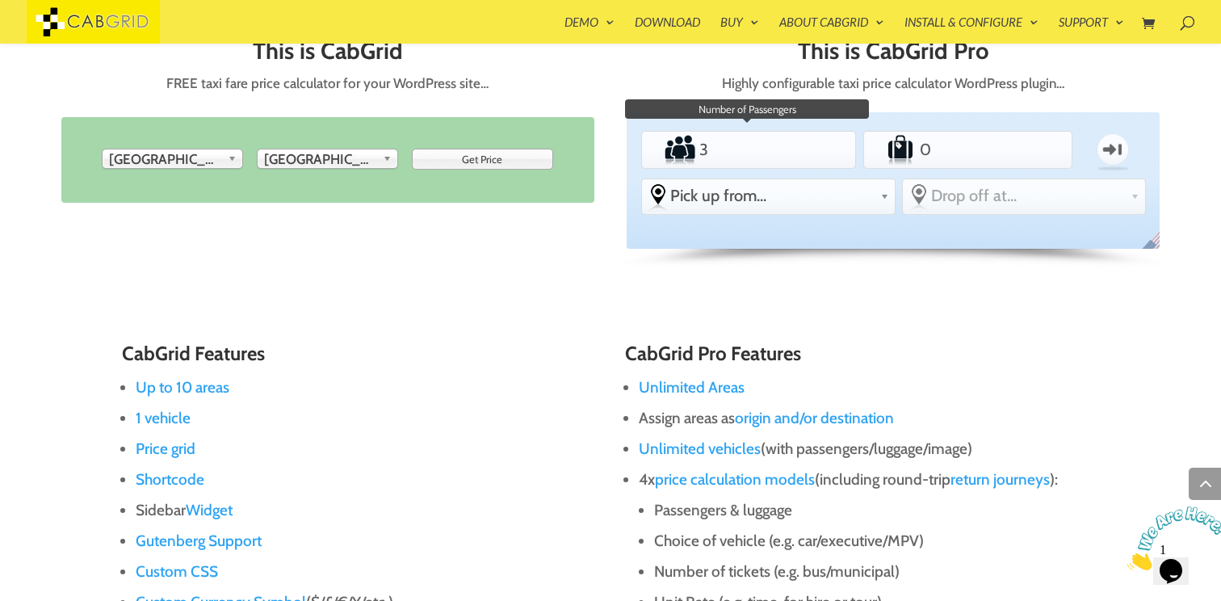
type input "3"
click at [795, 145] on input "3" at bounding box center [748, 149] width 105 height 32
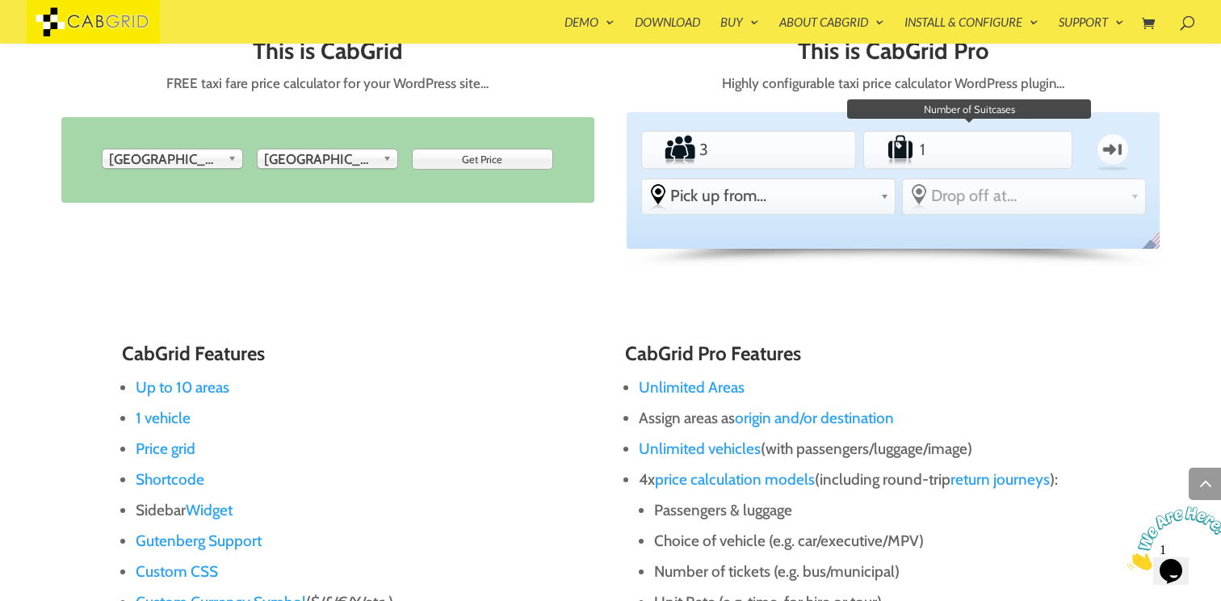
click at [1006, 142] on input "1" at bounding box center [967, 149] width 102 height 32
click at [1006, 142] on input "2" at bounding box center [967, 149] width 102 height 32
click at [1006, 142] on input "3" at bounding box center [967, 149] width 102 height 32
click at [1006, 142] on input "4" at bounding box center [967, 149] width 102 height 32
click at [1006, 142] on input "5" at bounding box center [967, 149] width 102 height 32
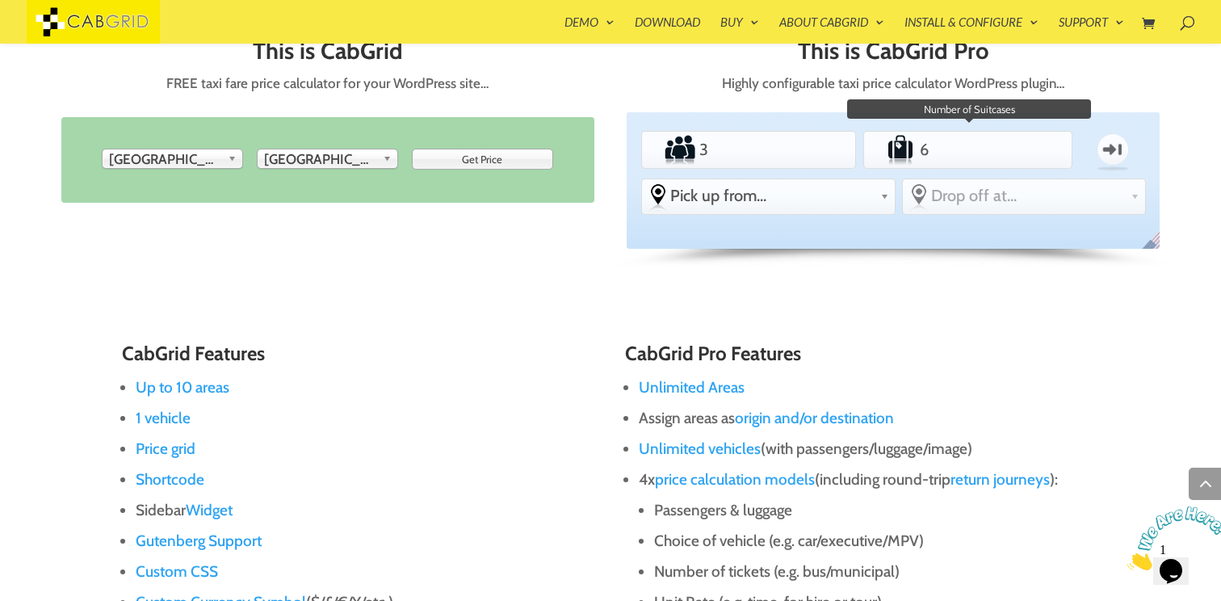
click at [1006, 142] on input "6" at bounding box center [967, 149] width 102 height 32
type input "7"
click at [1006, 142] on input "7" at bounding box center [967, 149] width 102 height 32
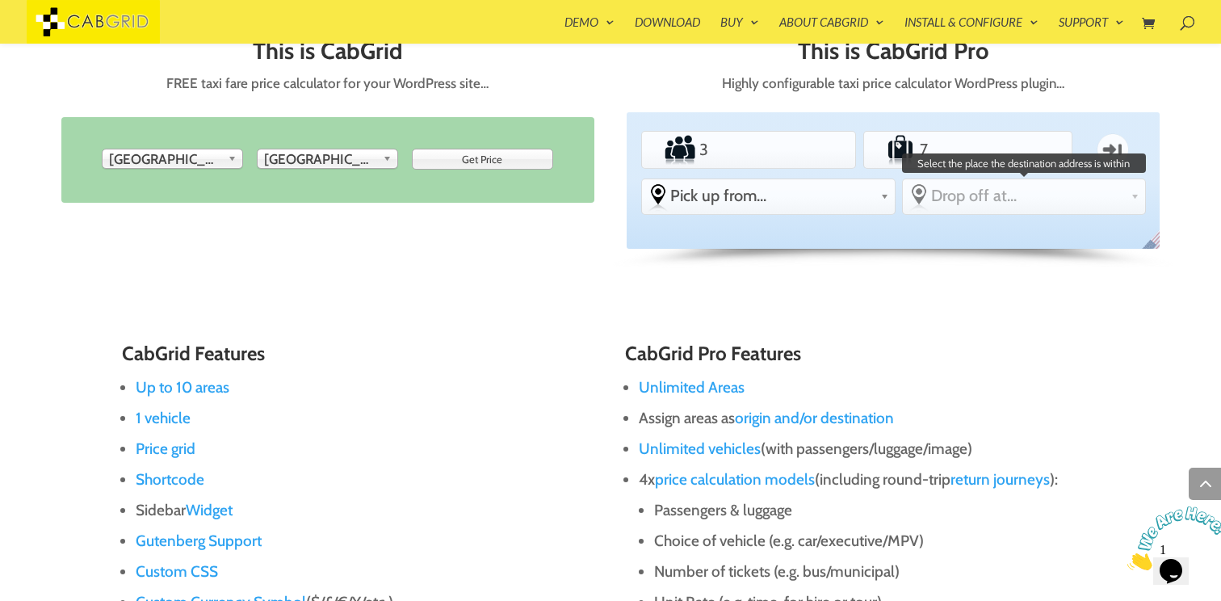
click at [773, 249] on div "Standard PEAK ACCOUNT Passengers 3 Luggage 7 One-way From Pick up from... -othe…" at bounding box center [893, 180] width 533 height 137
click at [757, 224] on div "Standard PEAK ACCOUNT Passengers 3 Luggage 7 One-way From Pick up from... -othe…" at bounding box center [893, 180] width 533 height 137
click at [748, 212] on li "From Pick up from... -other Gatwick Airport Heathrow Airport Stansted London (C…" at bounding box center [768, 196] width 254 height 36
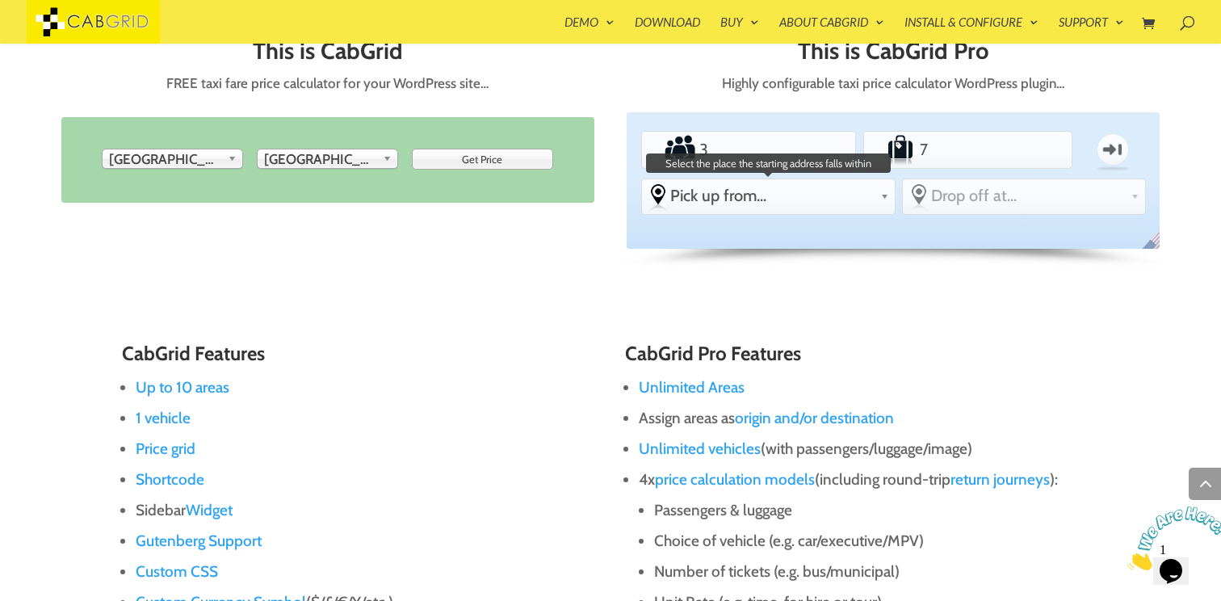
click at [731, 201] on span "Pick up from..." at bounding box center [771, 195] width 203 height 19
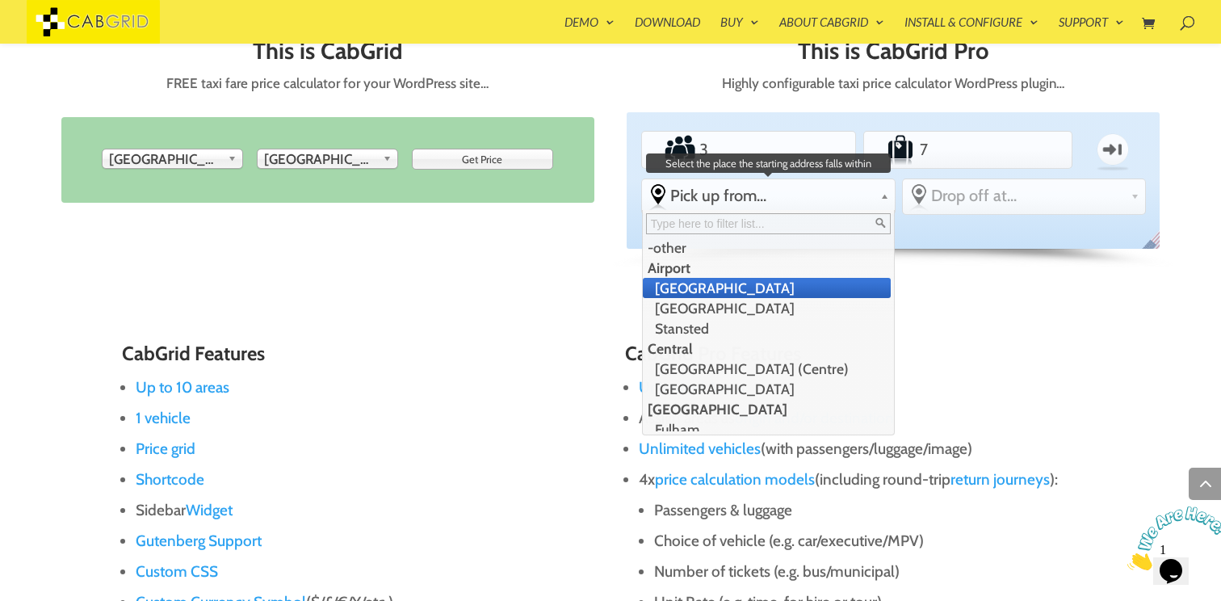
click at [727, 283] on li "[GEOGRAPHIC_DATA]" at bounding box center [767, 288] width 248 height 20
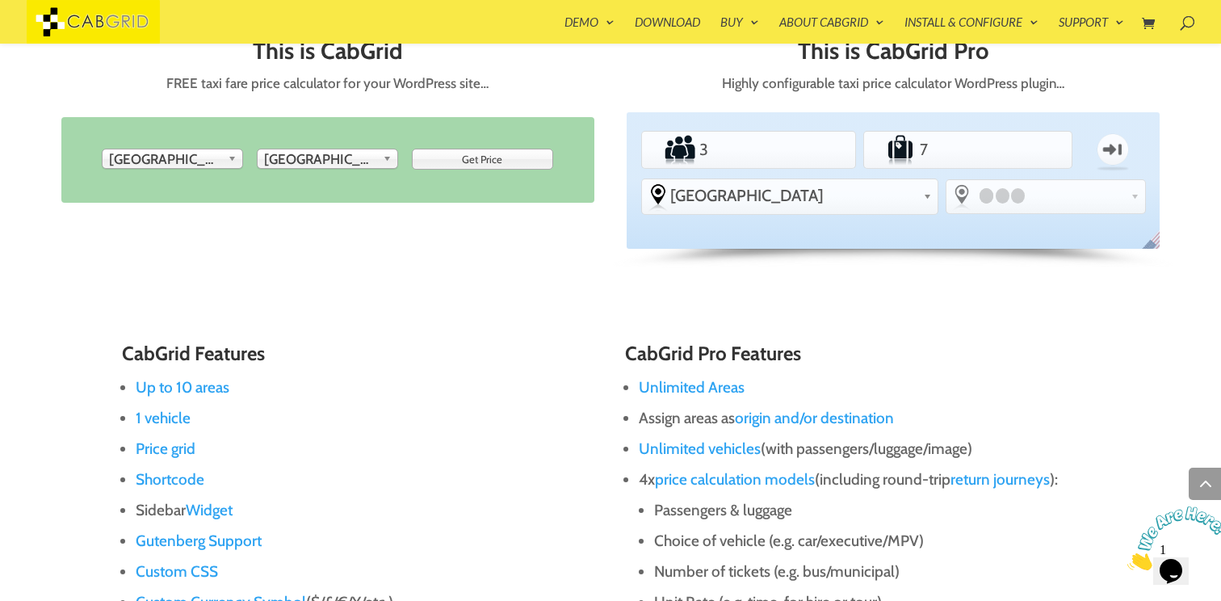
click at [977, 184] on link "Loading. Please wait..." at bounding box center [1045, 195] width 199 height 31
click at [1004, 194] on div at bounding box center [1003, 196] width 57 height 18
click at [1080, 197] on span at bounding box center [1049, 196] width 149 height 18
click at [1131, 195] on b at bounding box center [1134, 193] width 9 height 13
click at [1010, 199] on div at bounding box center [1017, 195] width 15 height 15
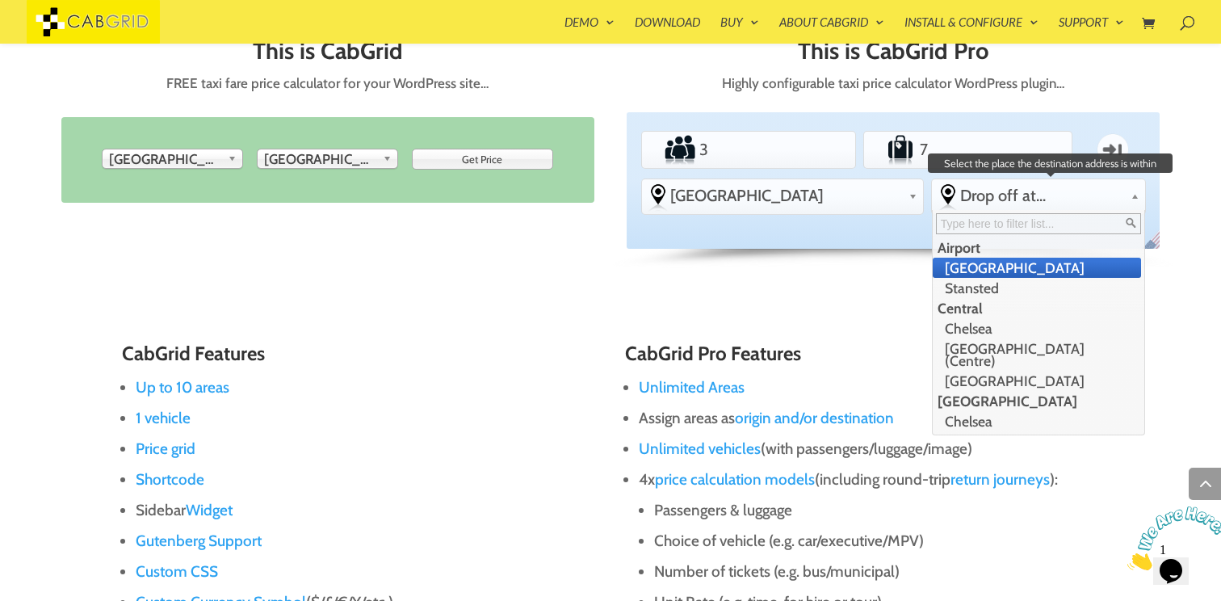
click at [991, 192] on span "Drop off at..." at bounding box center [1042, 195] width 164 height 19
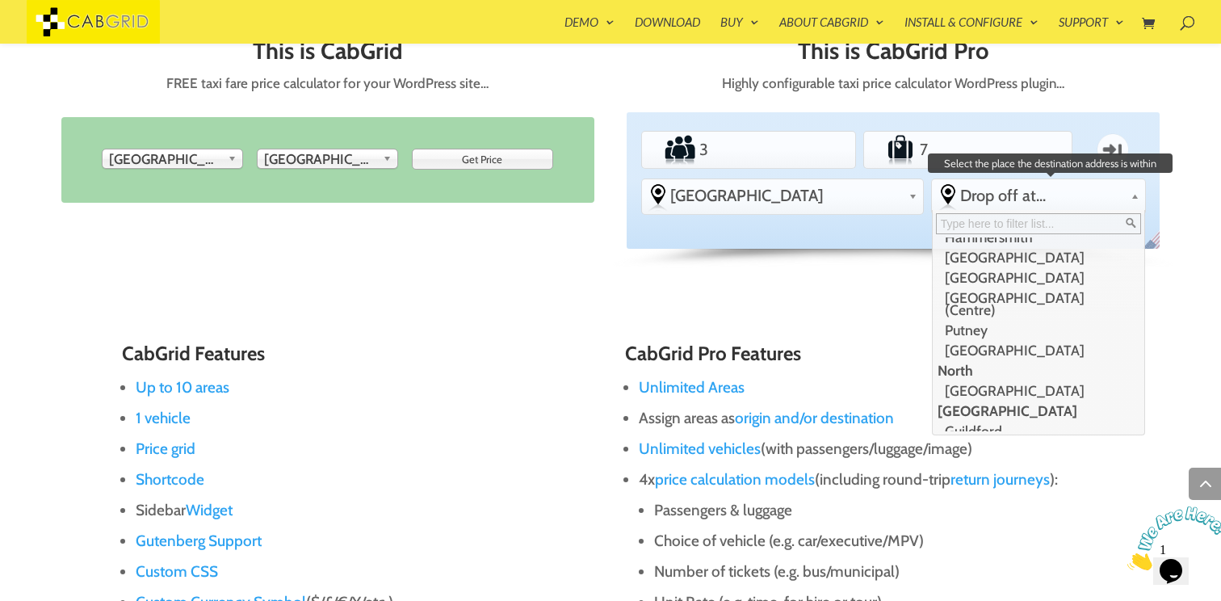
scroll to position [232, 0]
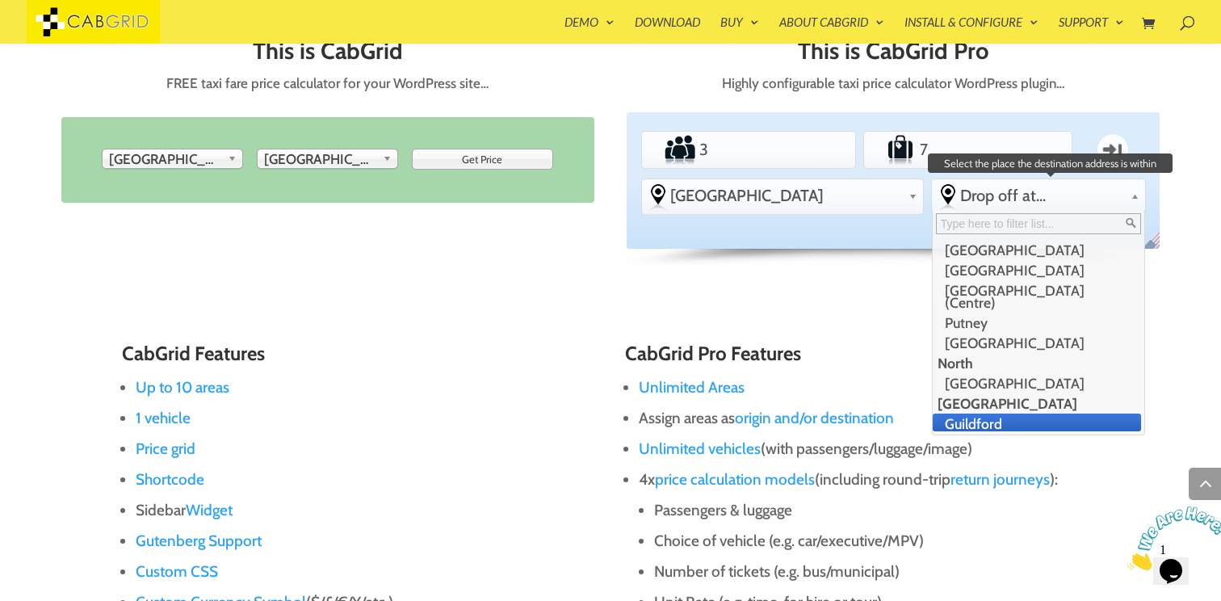
click at [975, 413] on li "Guildford" at bounding box center [1037, 423] width 208 height 20
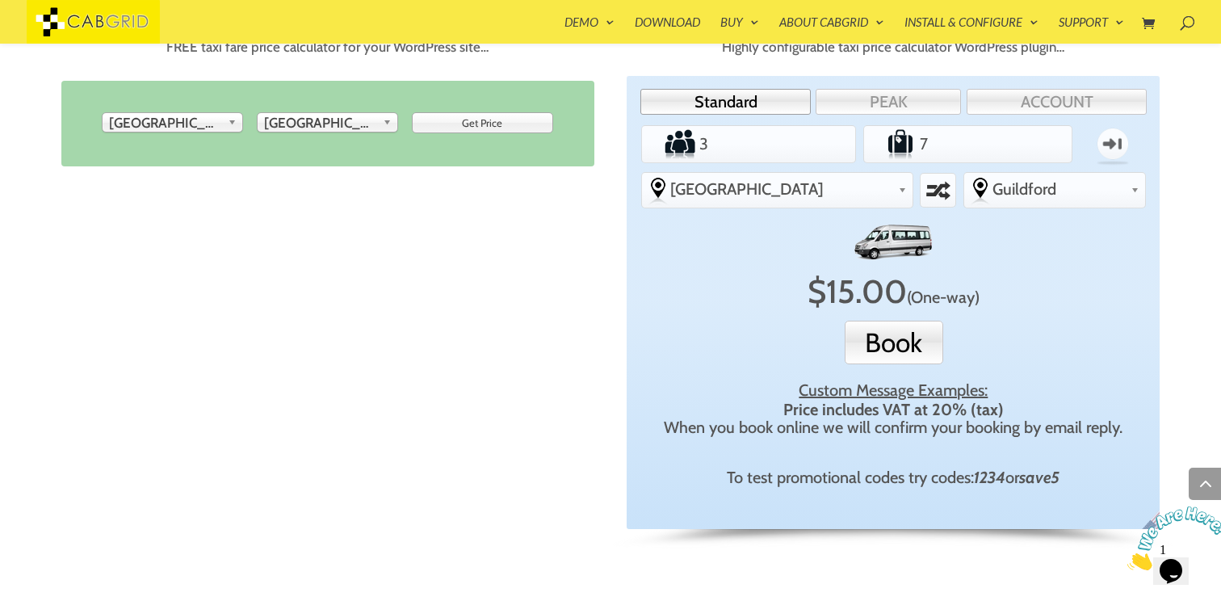
scroll to position [822, 0]
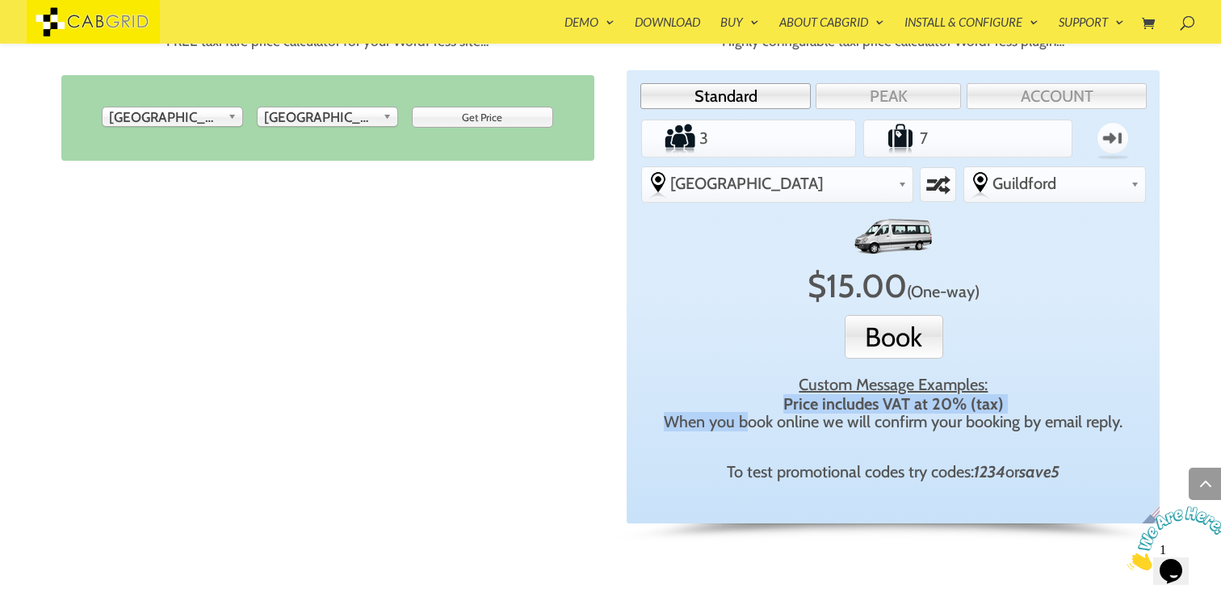
drag, startPoint x: 1073, startPoint y: 437, endPoint x: 736, endPoint y: 419, distance: 338.0
click at [736, 419] on div "Custom Message Examples: Price includes VAT at 20% (tax) When you book online w…" at bounding box center [893, 427] width 491 height 119
click at [694, 423] on div "Price includes VAT at 20% (tax) When you book online we will confirm your booki…" at bounding box center [893, 412] width 491 height 36
drag, startPoint x: 677, startPoint y: 411, endPoint x: 883, endPoint y: 434, distance: 207.2
click at [883, 434] on div "Custom Message Examples: Price includes VAT at 20% (tax) When you book online w…" at bounding box center [893, 427] width 491 height 119
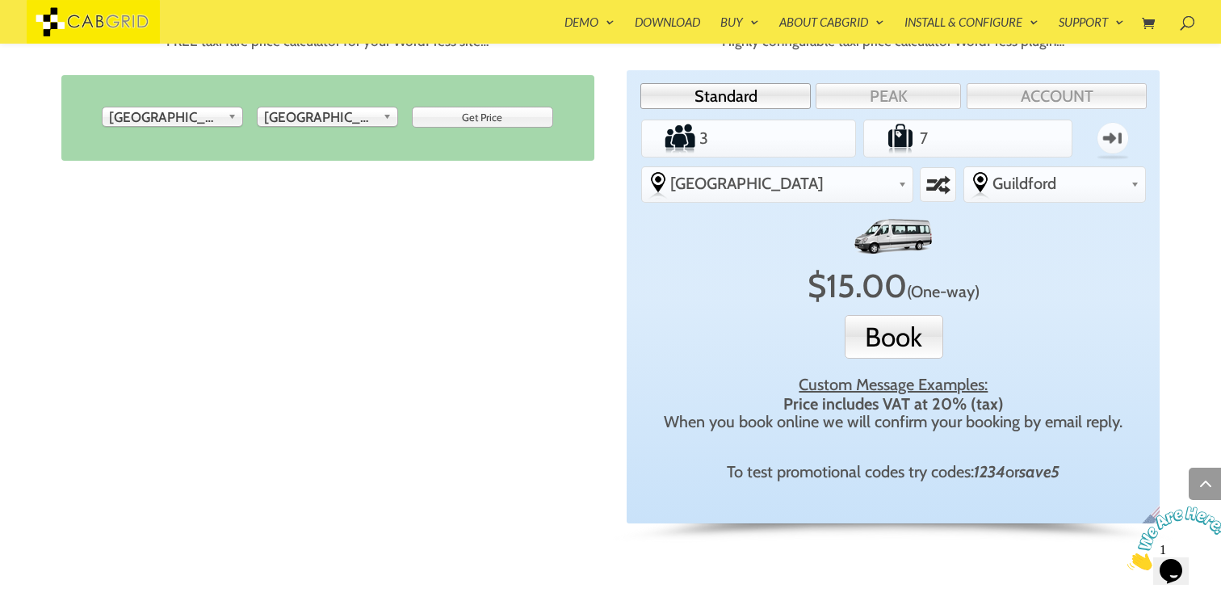
click at [879, 434] on div "Custom Message Examples: Price includes VAT at 20% (tax) When you book online w…" at bounding box center [893, 427] width 491 height 119
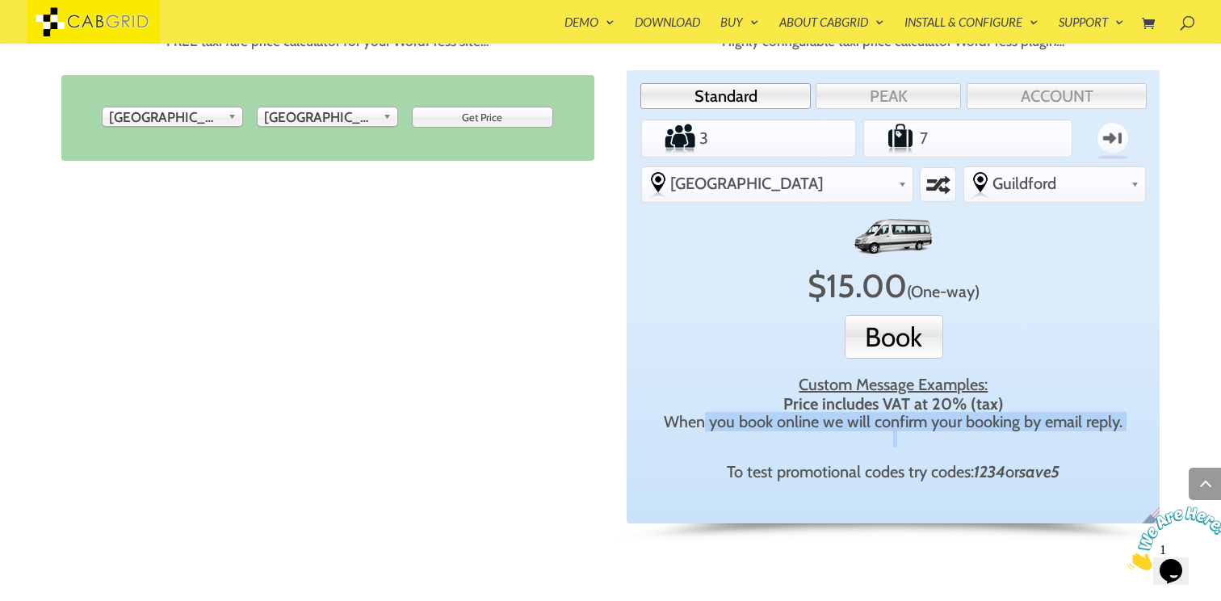
drag, startPoint x: 1012, startPoint y: 462, endPoint x: 693, endPoint y: 428, distance: 321.5
click at [693, 428] on div "Custom Message Examples: Price includes VAT at 20% (tax) When you book online w…" at bounding box center [893, 427] width 491 height 119
click at [693, 428] on div "Price includes VAT at 20% (tax) When you book online we will confirm your booki…" at bounding box center [893, 412] width 491 height 36
drag, startPoint x: 687, startPoint y: 424, endPoint x: 885, endPoint y: 448, distance: 199.3
click at [885, 448] on div "Custom Message Examples: Price includes VAT at 20% (tax) When you book online w…" at bounding box center [893, 427] width 491 height 119
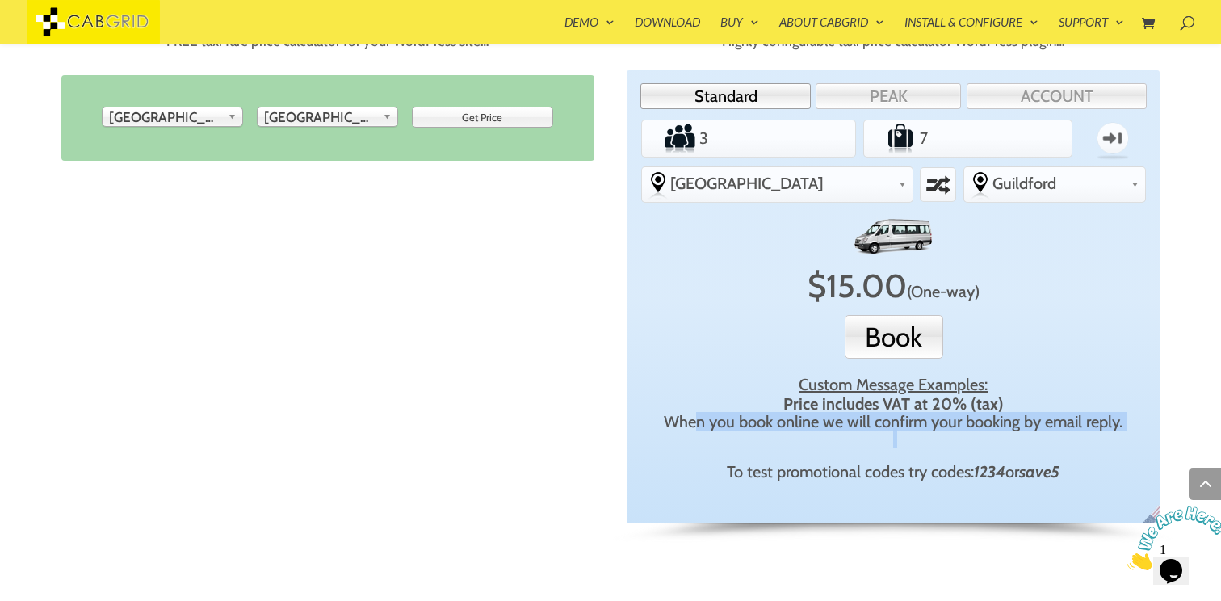
click at [885, 448] on div "Custom Message Examples: Price includes VAT at 20% (tax) When you book online w…" at bounding box center [893, 427] width 491 height 119
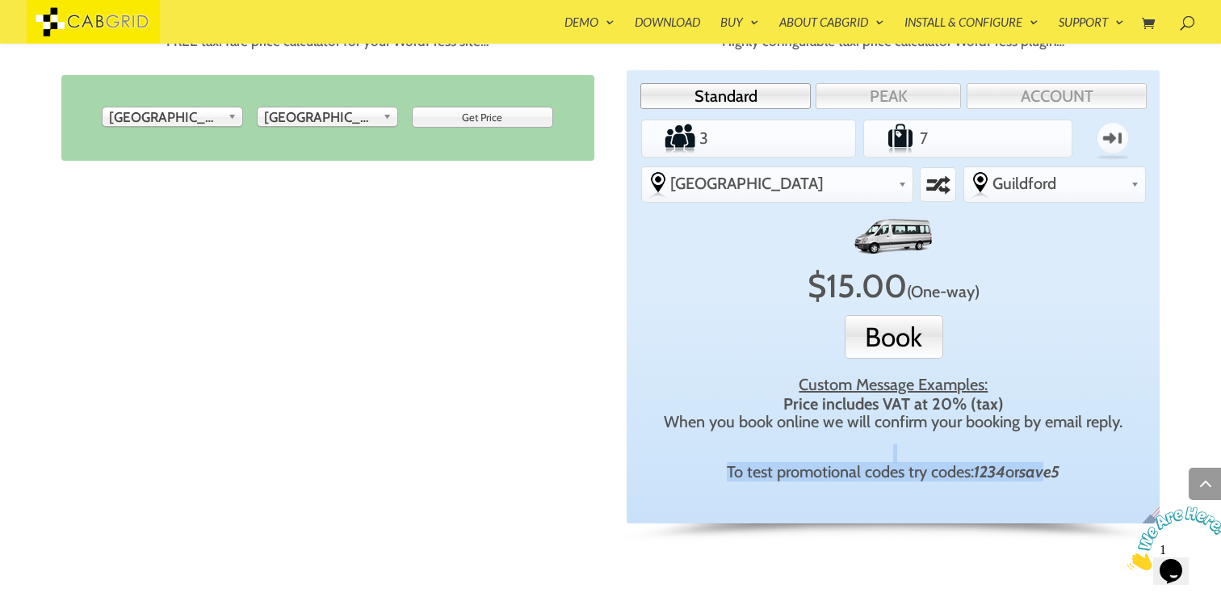
drag, startPoint x: 1050, startPoint y: 475, endPoint x: 687, endPoint y: 456, distance: 363.8
click at [687, 456] on div "Custom Message Examples: Price includes VAT at 20% (tax) When you book online w…" at bounding box center [893, 427] width 491 height 119
drag, startPoint x: 725, startPoint y: 467, endPoint x: 1054, endPoint y: 466, distance: 329.4
click at [1059, 467] on div "To test promotional codes try codes: 1234 or save5" at bounding box center [893, 471] width 491 height 19
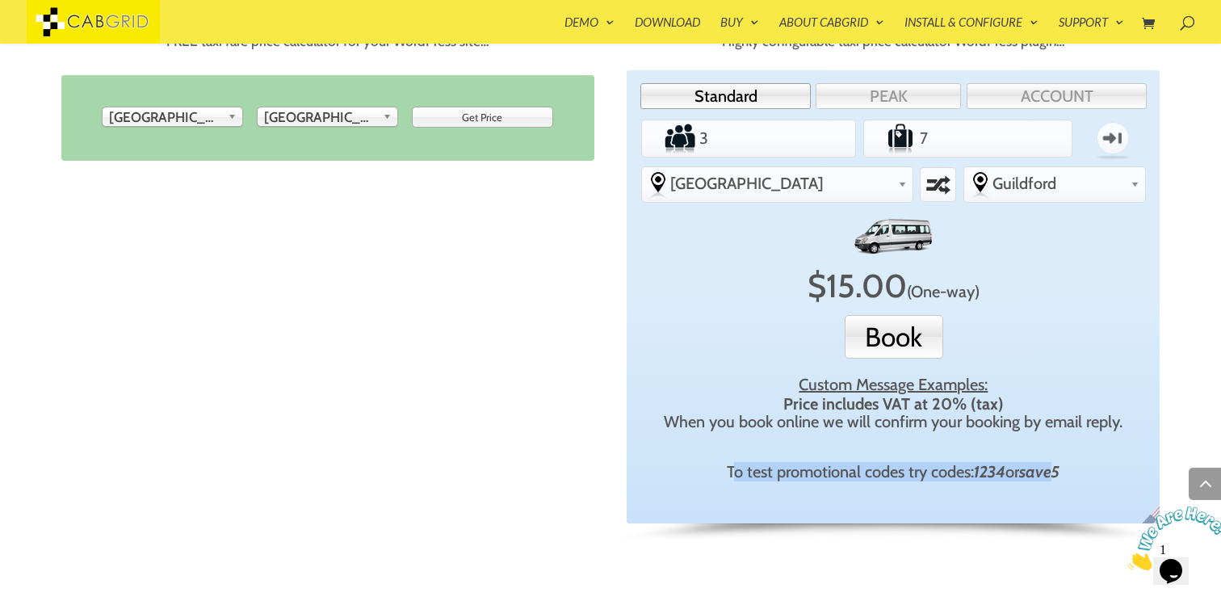
click at [1054, 466] on em "save5" at bounding box center [1039, 471] width 40 height 19
drag, startPoint x: 1068, startPoint y: 472, endPoint x: 776, endPoint y: 432, distance: 295.1
click at [776, 432] on div "Custom Message Examples: Price includes VAT at 20% (tax) When you book online w…" at bounding box center [893, 427] width 491 height 119
click at [776, 430] on div "Price includes VAT at 20% (tax) When you book online we will confirm your booki…" at bounding box center [893, 412] width 491 height 36
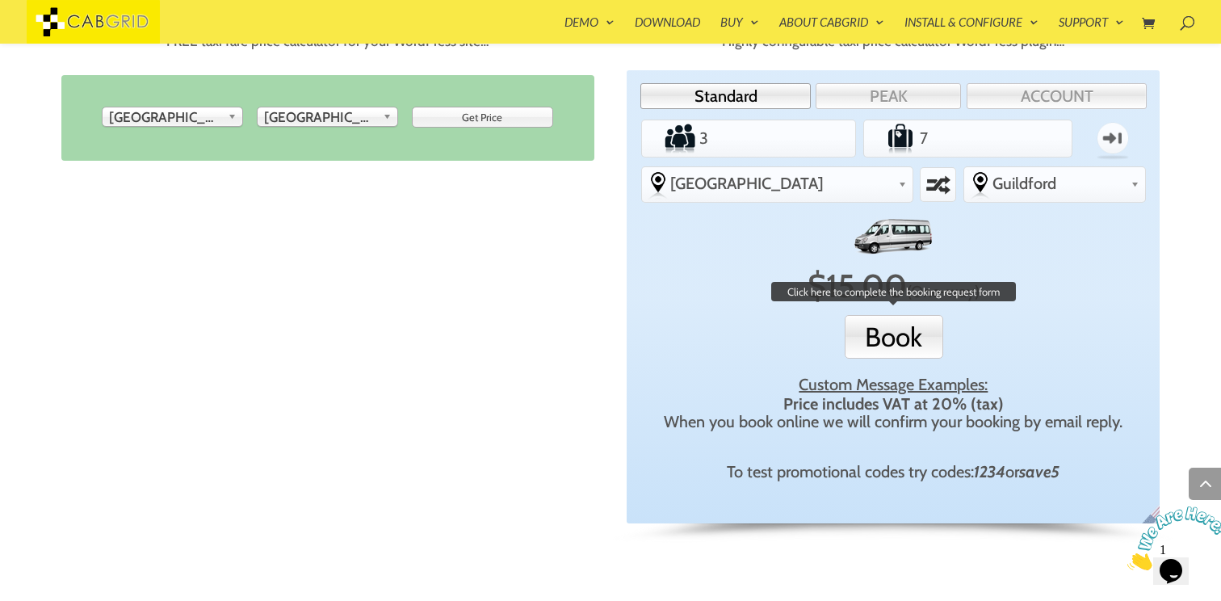
click at [891, 341] on button "Book" at bounding box center [894, 337] width 99 height 44
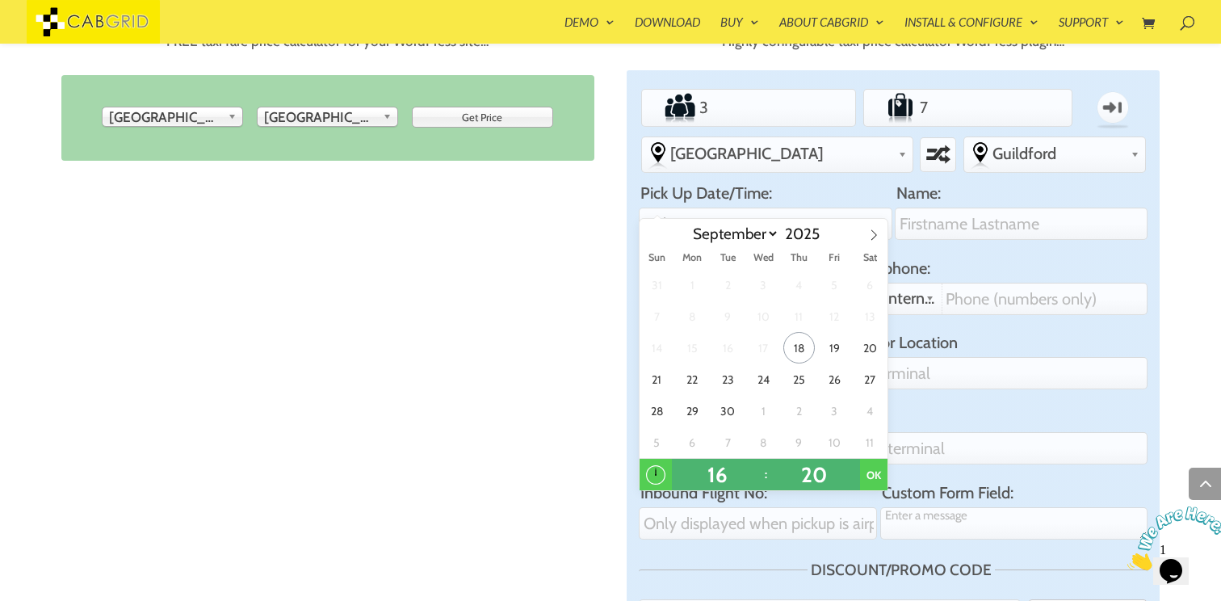
click at [815, 382] on div "31 1 2 3 4 5 6 7 8 9 10 11 12 13 14 15 16 17 18 19 20 21 22 23 24 25 26 27 28 2…" at bounding box center [763, 363] width 249 height 189
click at [824, 367] on span "26" at bounding box center [834, 378] width 31 height 31
type input "4:20PM 26 Sep 2025"
click at [875, 472] on button "OK" at bounding box center [873, 475] width 27 height 32
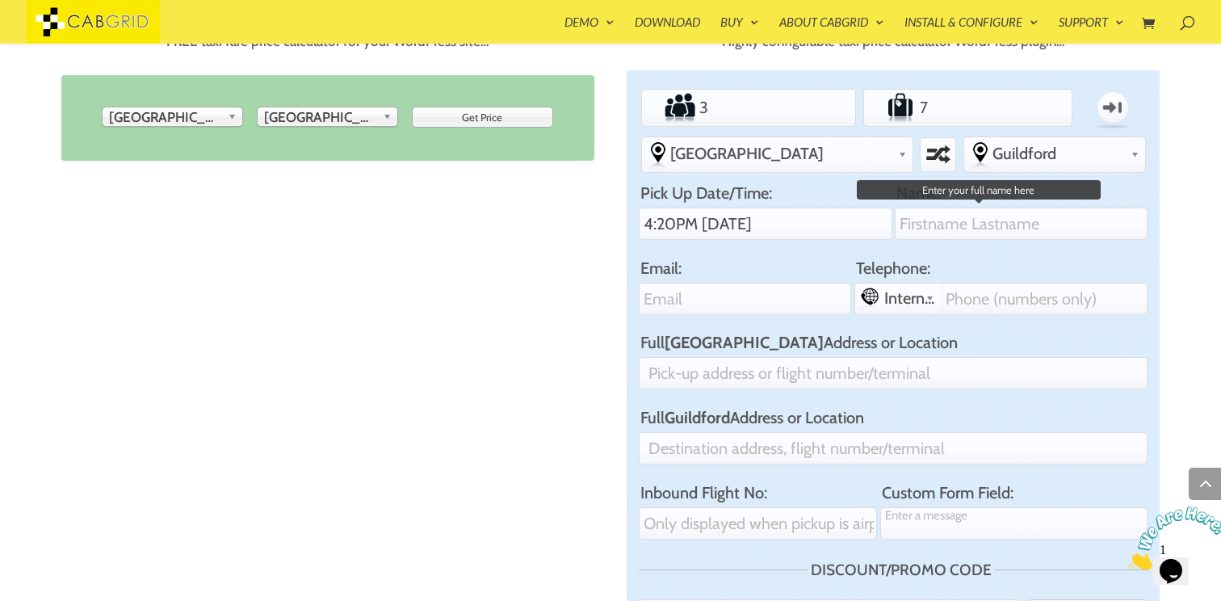
click at [895, 223] on input "Name:" at bounding box center [1021, 224] width 253 height 32
type input "Josh"
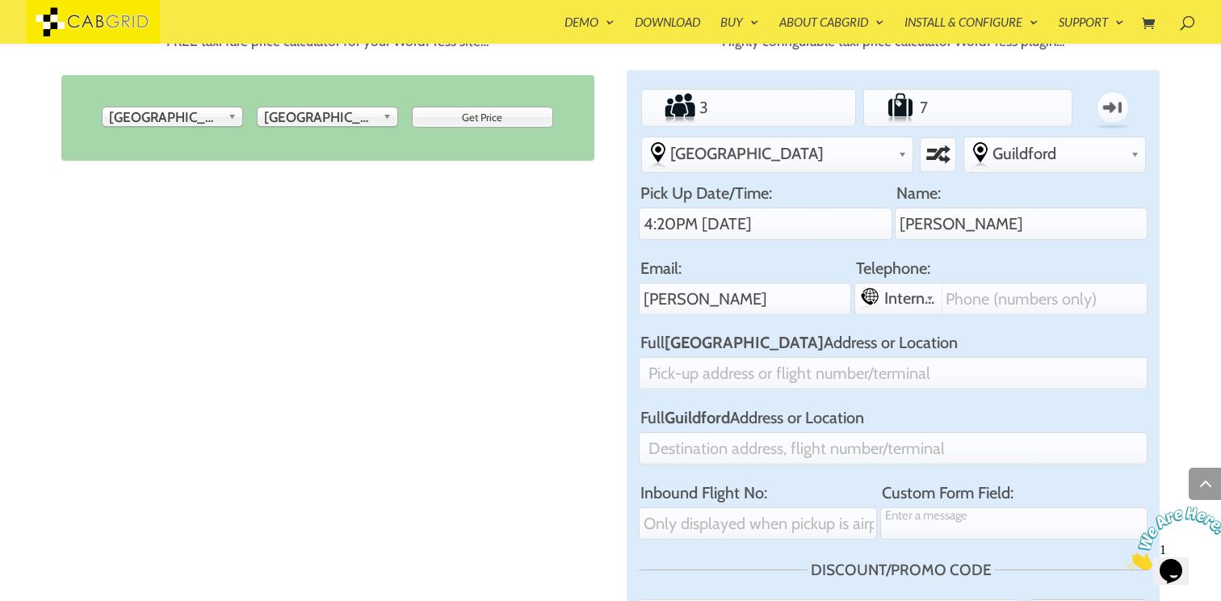
type input "joshuaxelliott1@gmail.com"
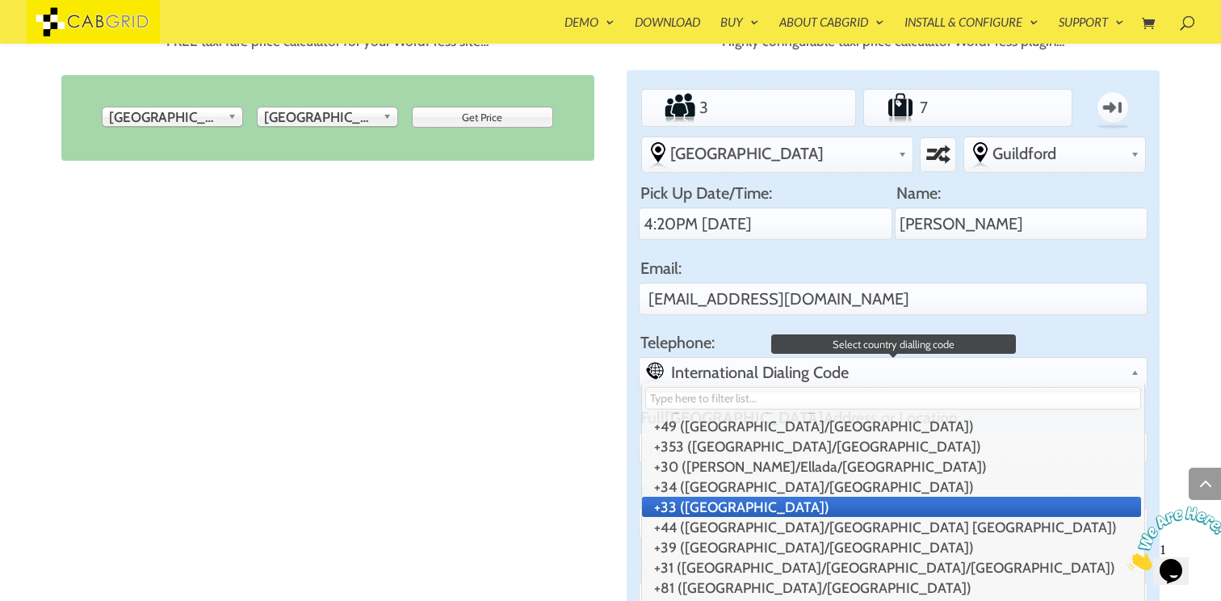
click at [751, 517] on li "+44 ([GEOGRAPHIC_DATA]/[GEOGRAPHIC_DATA] [GEOGRAPHIC_DATA])" at bounding box center [891, 527] width 499 height 20
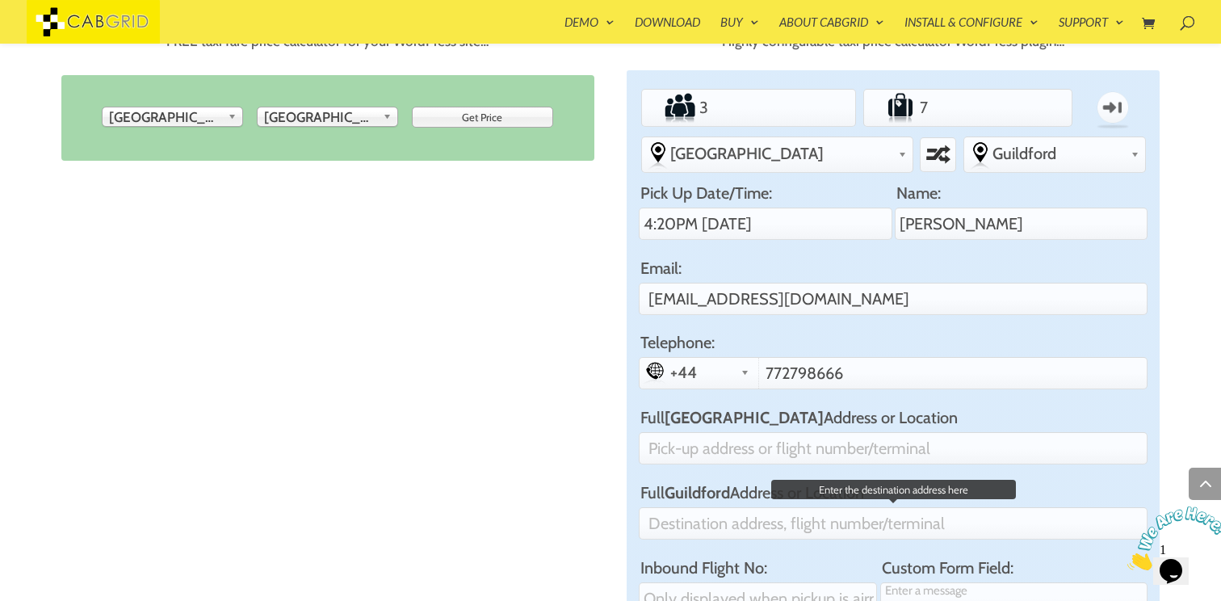
scroll to position [191, 0]
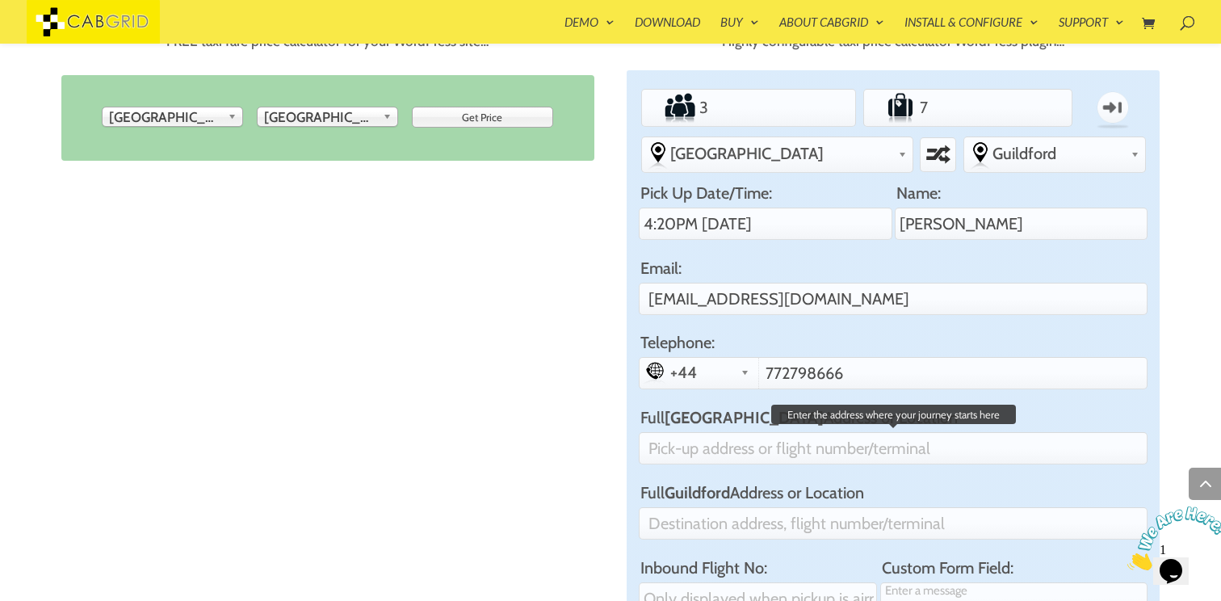
click at [799, 432] on input "Full Gatwick Airport Address or Location" at bounding box center [893, 448] width 509 height 32
type input "S"
click at [975, 408] on label "Full Gatwick Airport Address or Location" at bounding box center [893, 417] width 509 height 19
click at [975, 432] on input "Full Gatwick Airport Address or Location" at bounding box center [893, 448] width 509 height 32
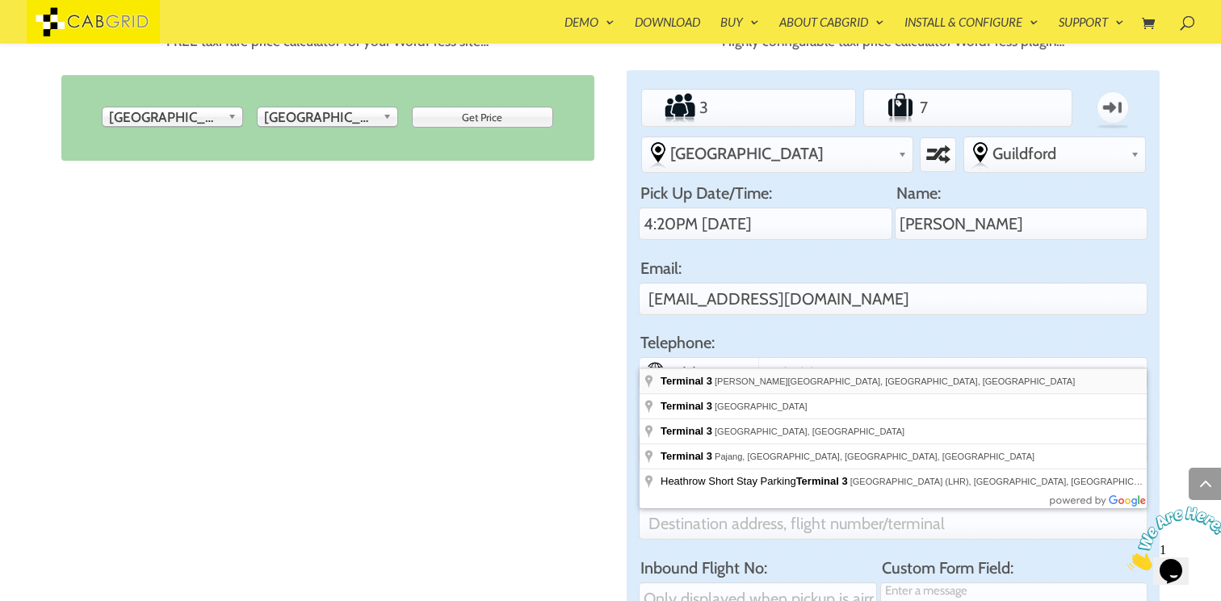
type input "Terminal 3, Nelson Road, Longford, Hounslow, UK"
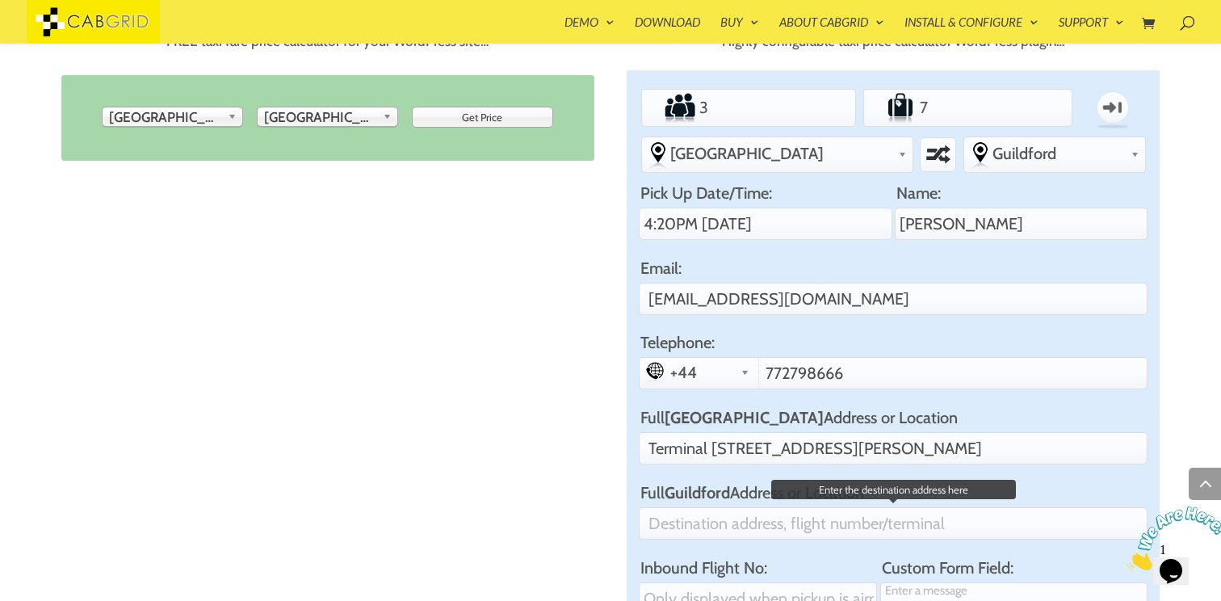
click at [873, 507] on input "Full Guildford Address or Location" at bounding box center [893, 523] width 509 height 32
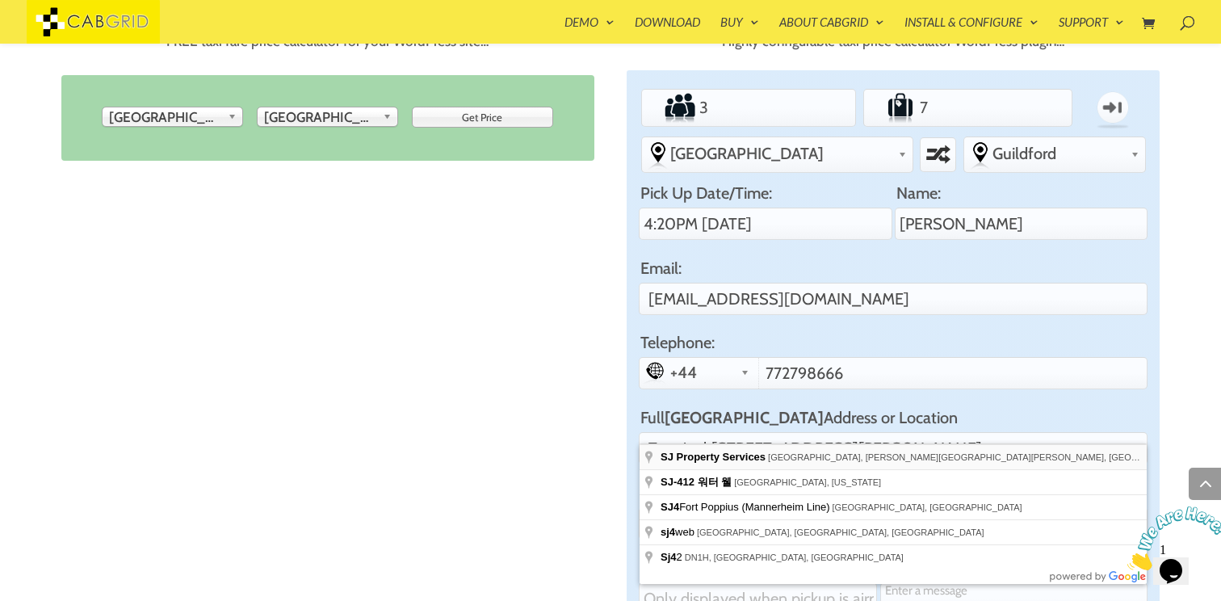
type input "SJ Property Services, Main Street, Burton-on-Trent, UK"
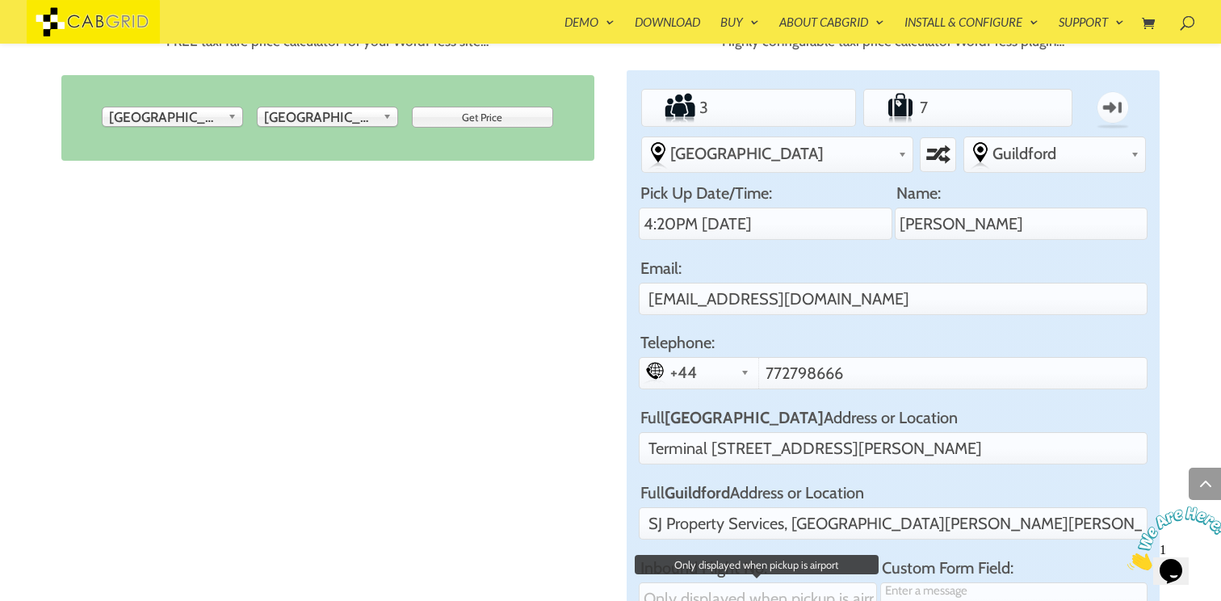
click at [784, 582] on input "Inbound Flight No:" at bounding box center [758, 598] width 238 height 32
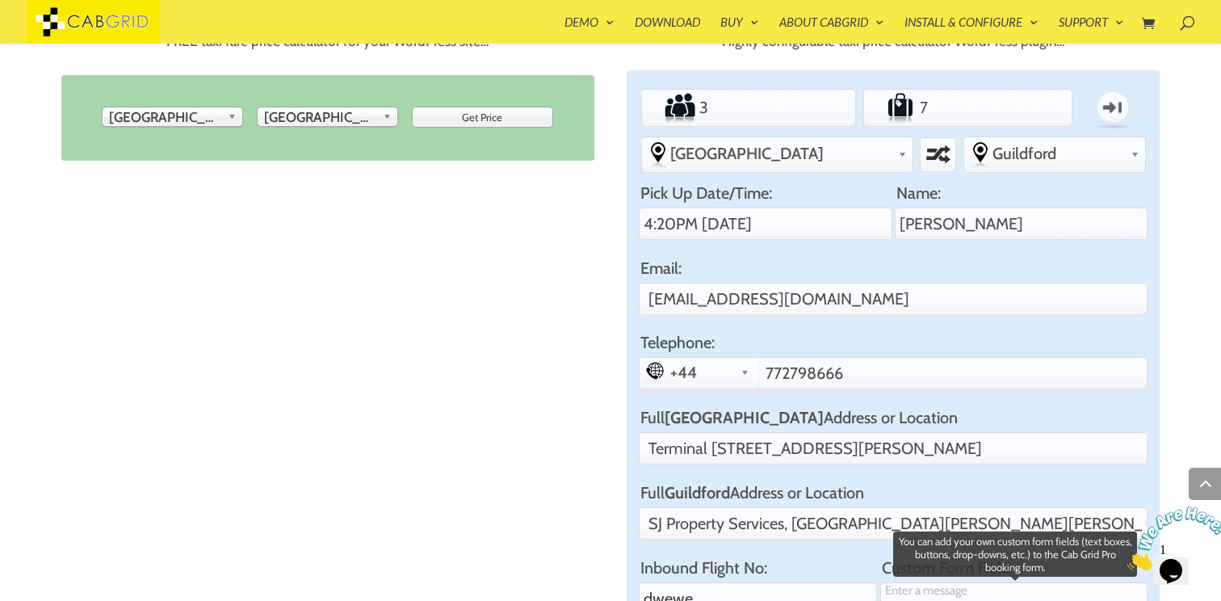
type input "dwewe"
click at [962, 582] on textarea "Custom Form Field:" at bounding box center [1014, 598] width 268 height 33
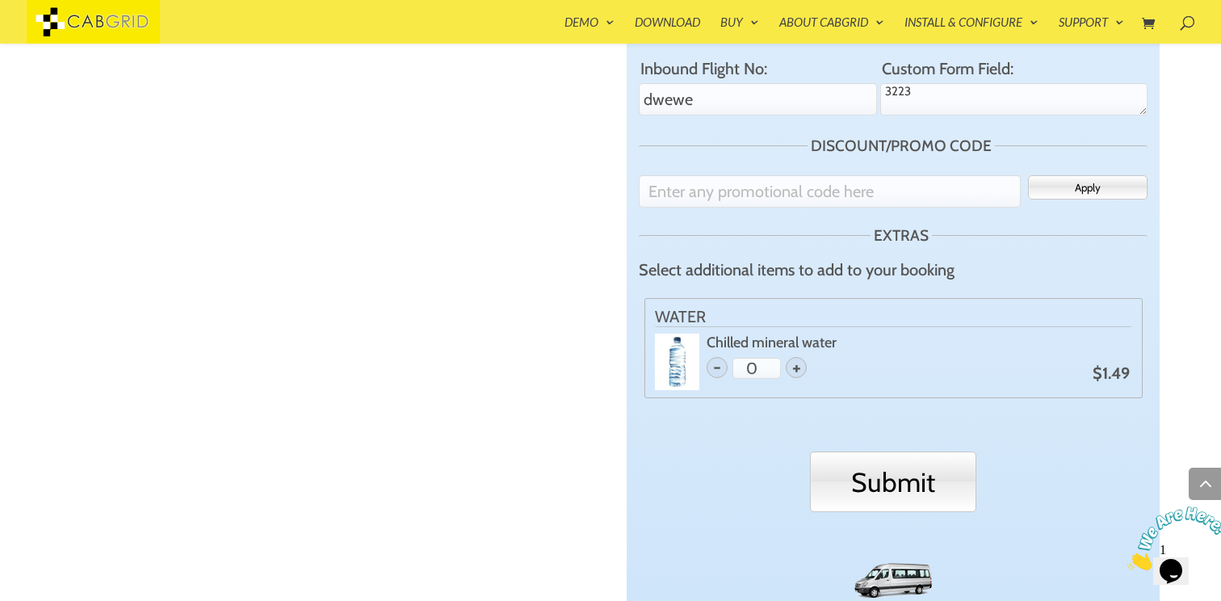
scroll to position [1326, 0]
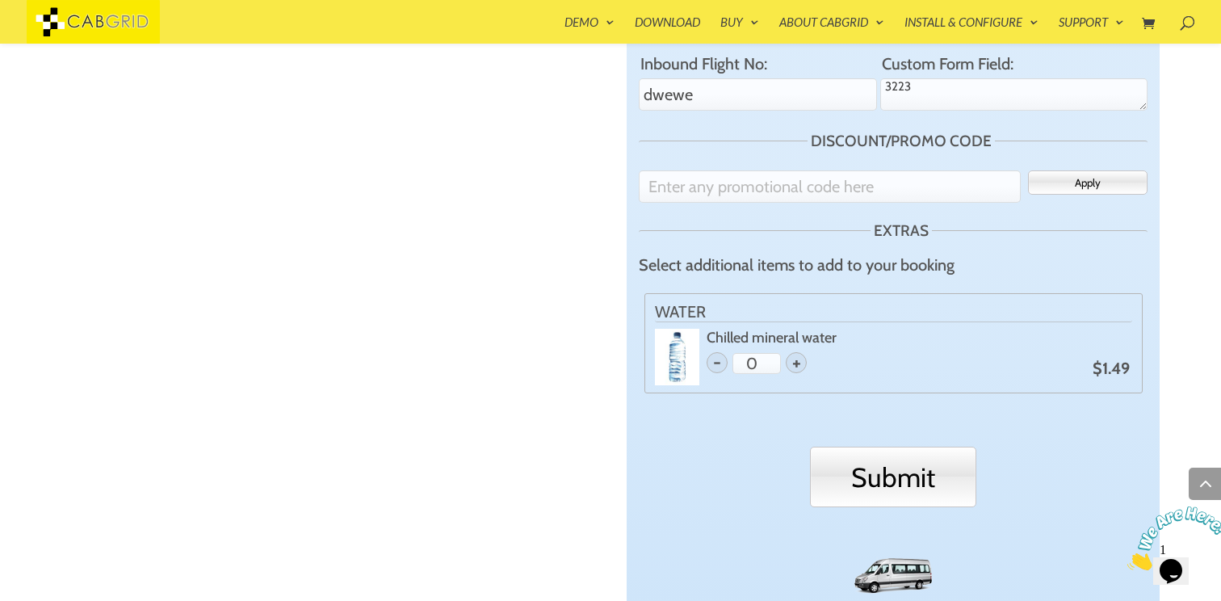
type textarea "3223"
click at [934, 446] on input "Submit" at bounding box center [893, 476] width 166 height 61
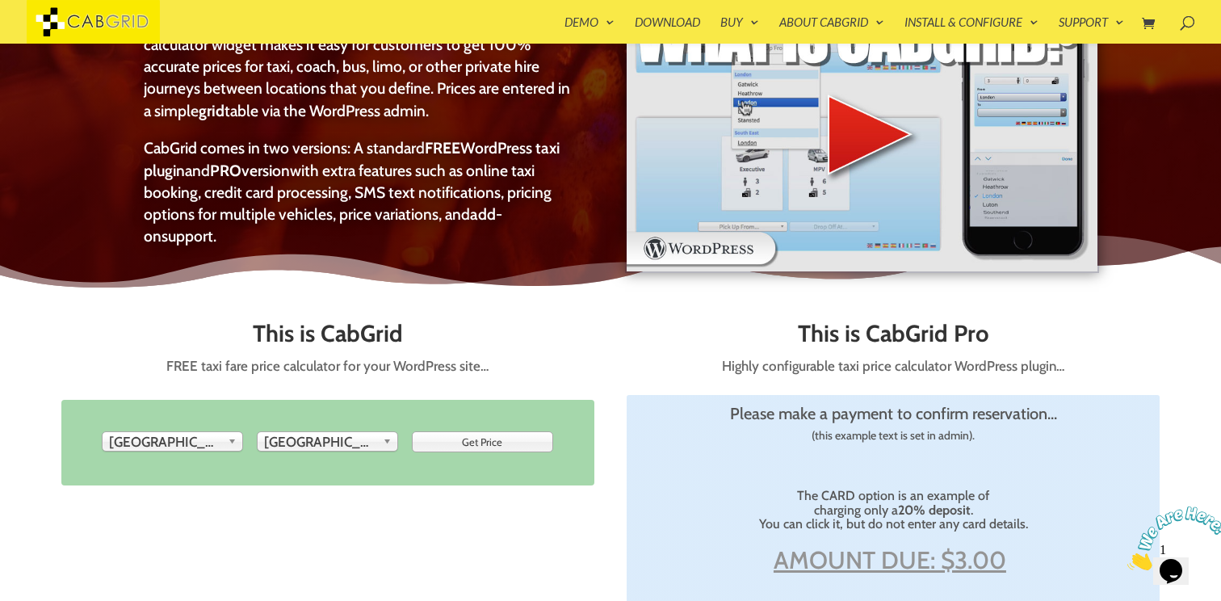
scroll to position [501, 0]
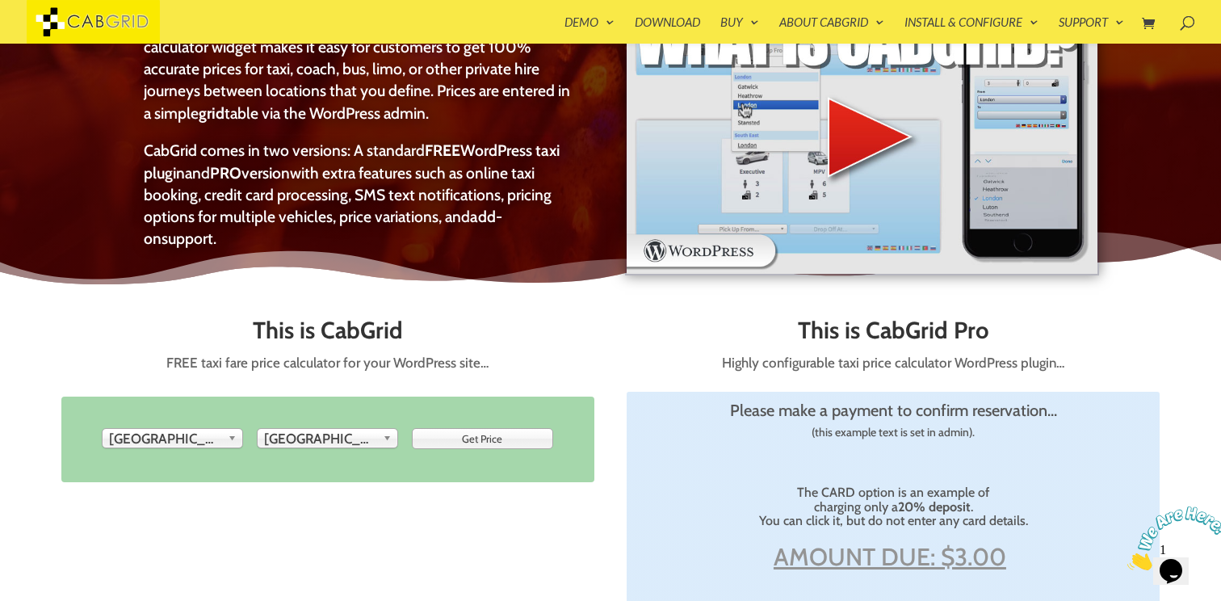
click at [878, 163] on img at bounding box center [862, 135] width 474 height 279
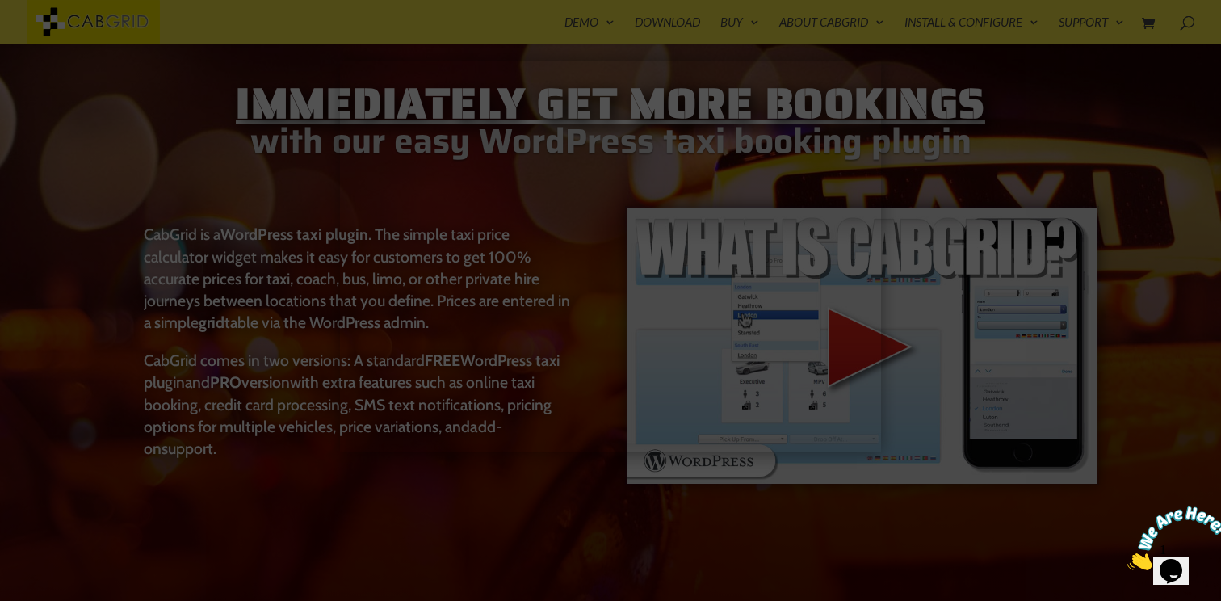
scroll to position [11, 0]
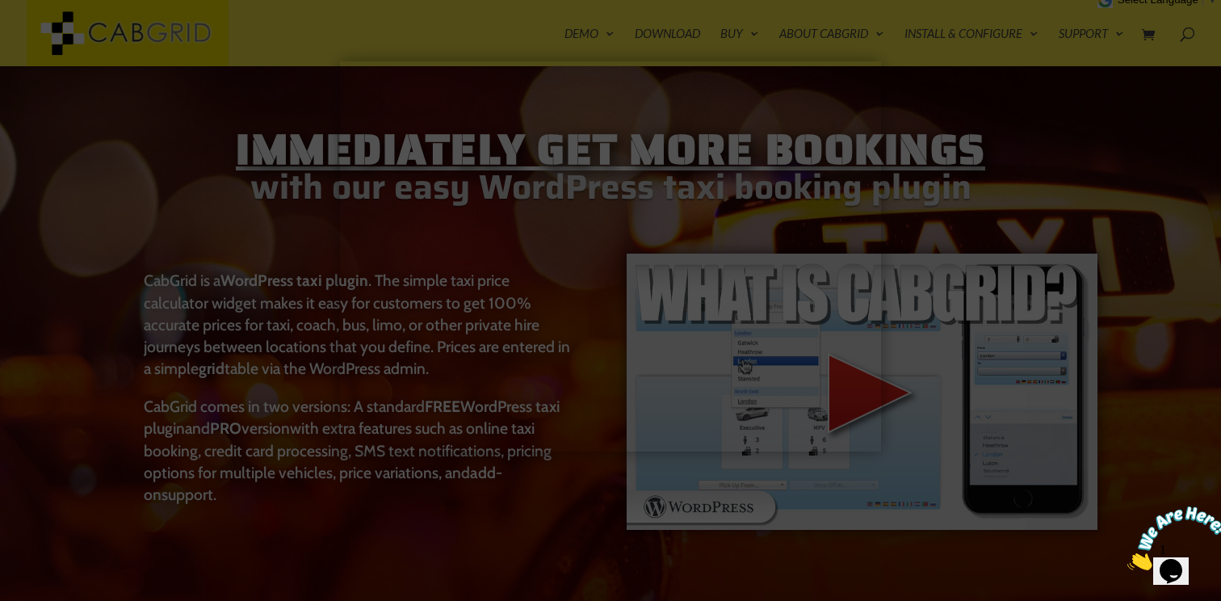
click at [1008, 151] on div at bounding box center [610, 300] width 1221 height 601
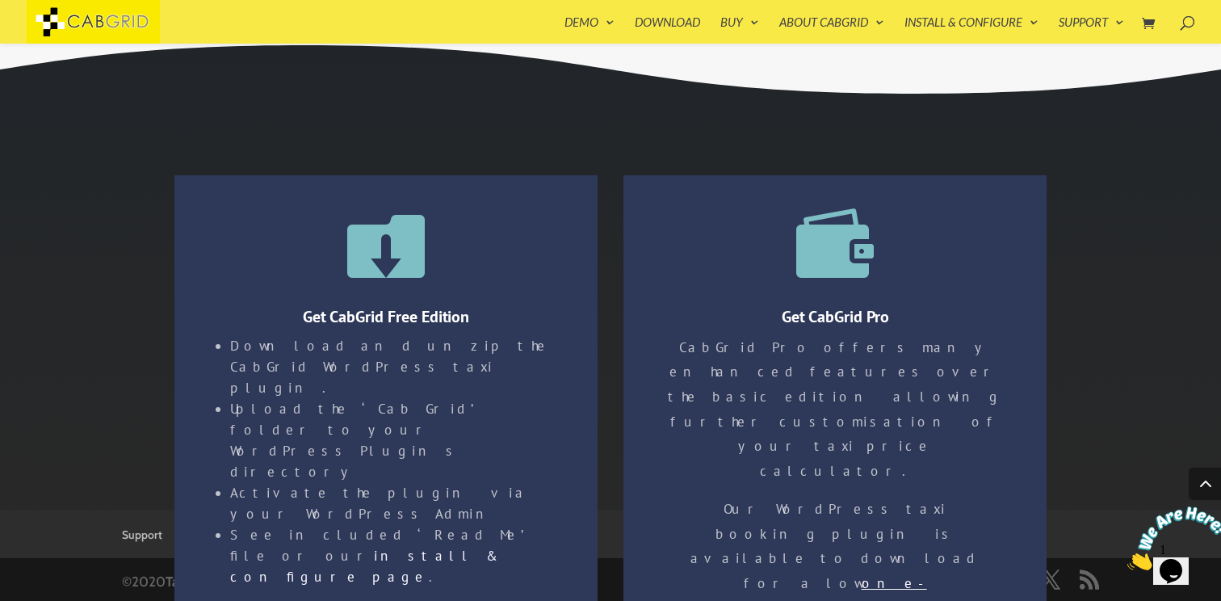
scroll to position [3478, 0]
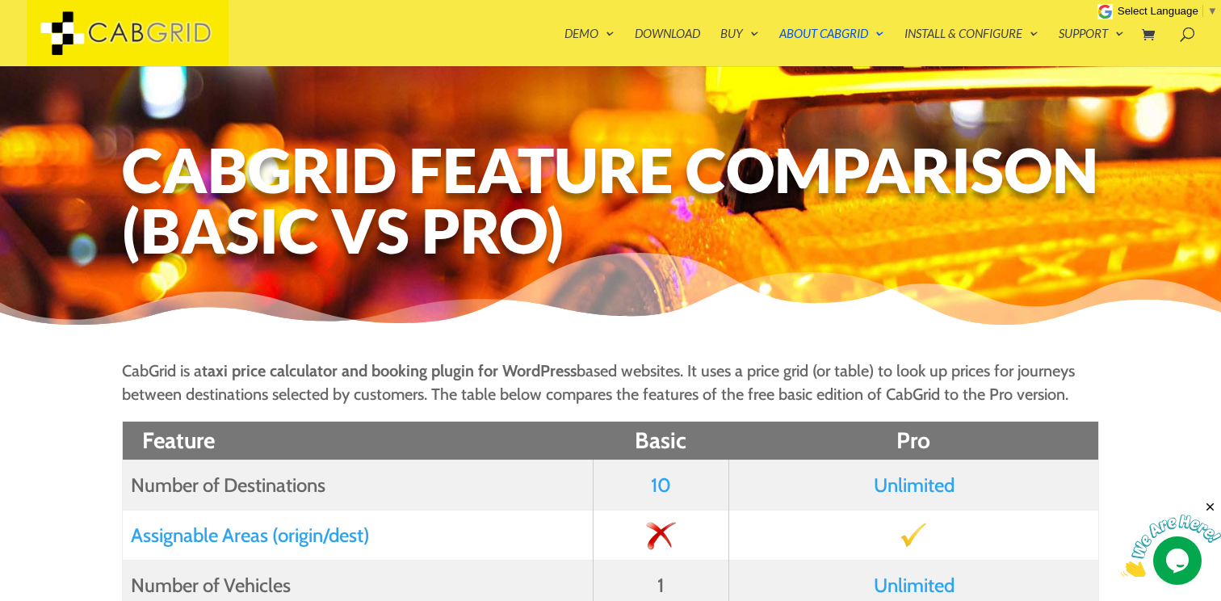
click at [235, 363] on strong "taxi price calculator and booking plugin for WordPress" at bounding box center [389, 370] width 375 height 19
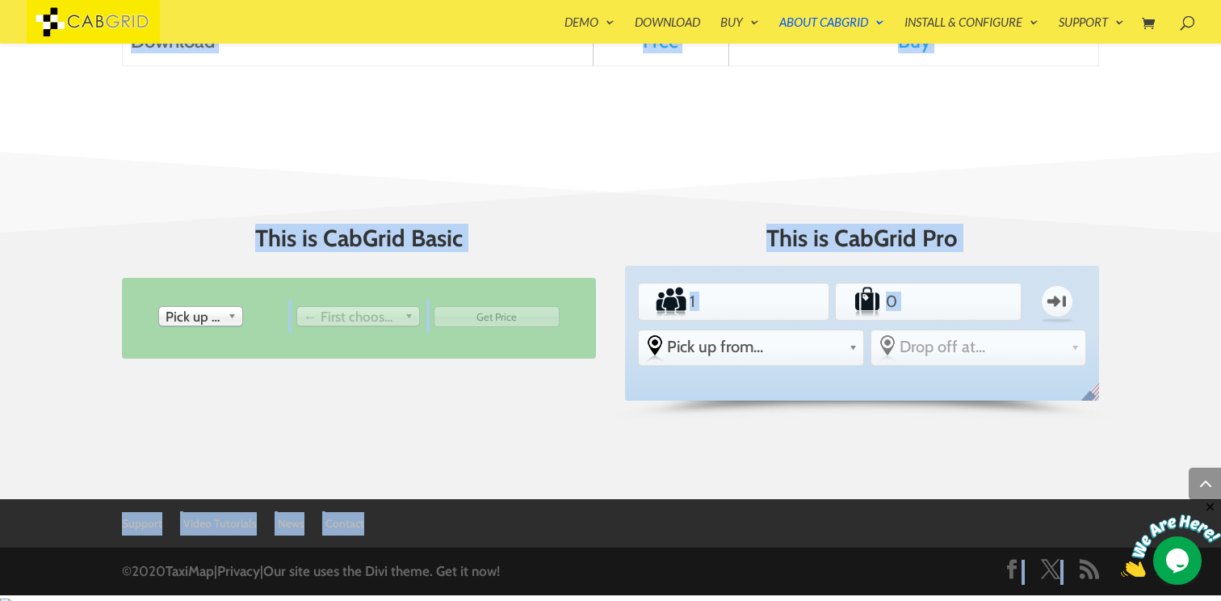
scroll to position [2073, 0]
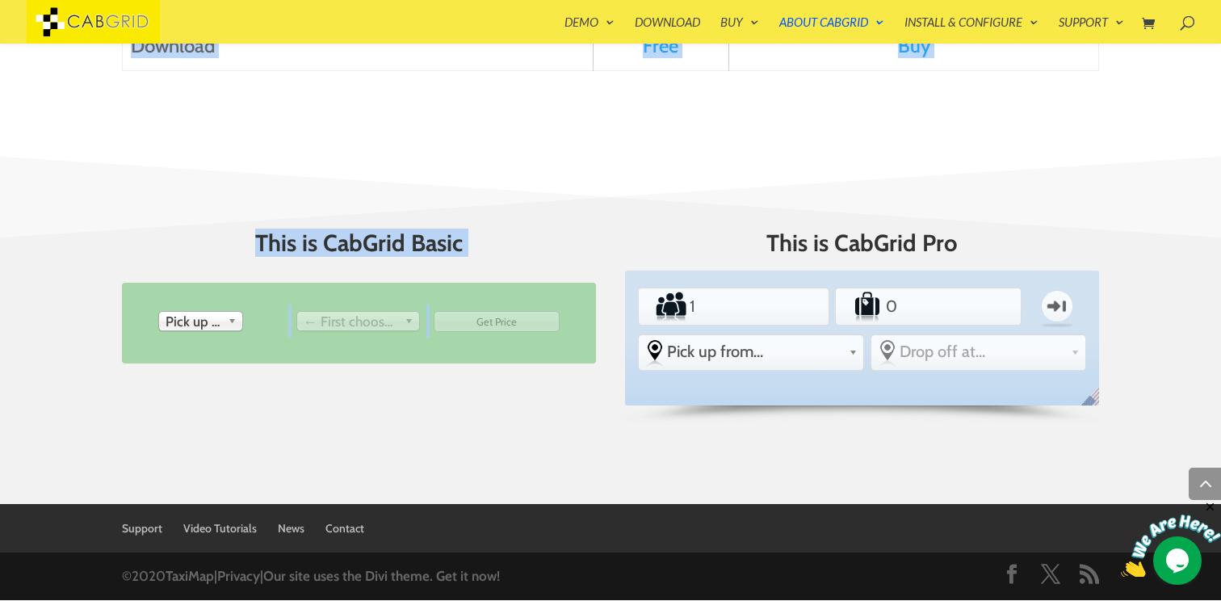
drag, startPoint x: 120, startPoint y: 359, endPoint x: 1085, endPoint y: 189, distance: 979.8
copy div "CabGrid is a taxi price calculator and booking plugin for WordPress based websi…"
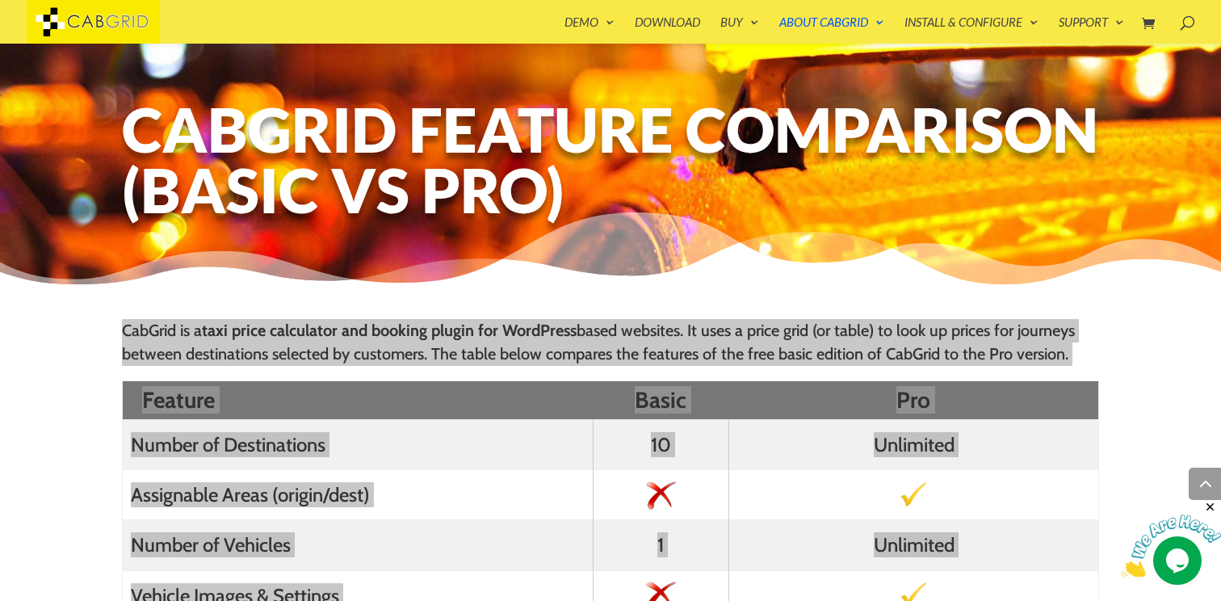
scroll to position [0, 0]
